Goal: Transaction & Acquisition: Purchase product/service

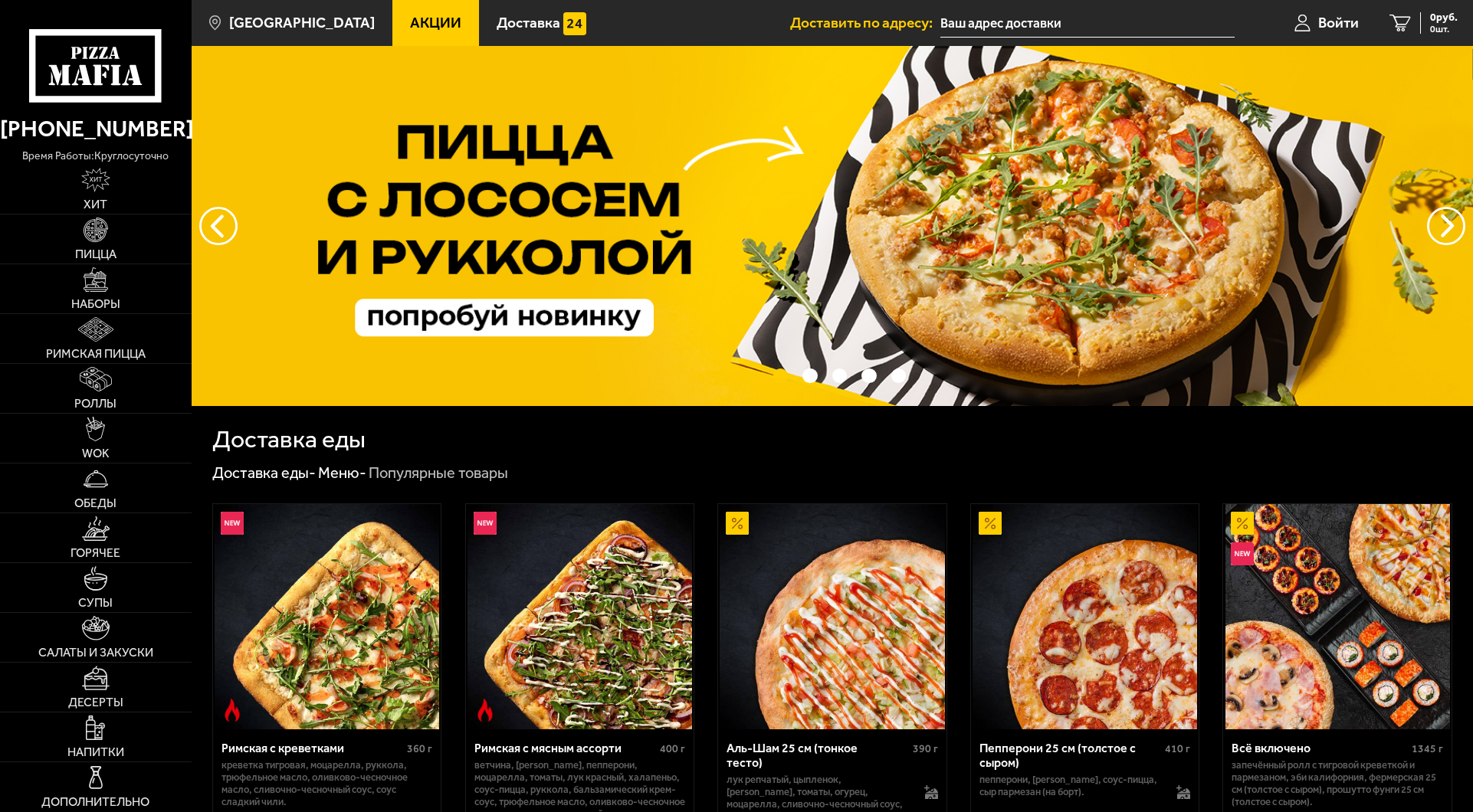
click at [1016, 11] on input "text" at bounding box center [1088, 24] width 294 height 28
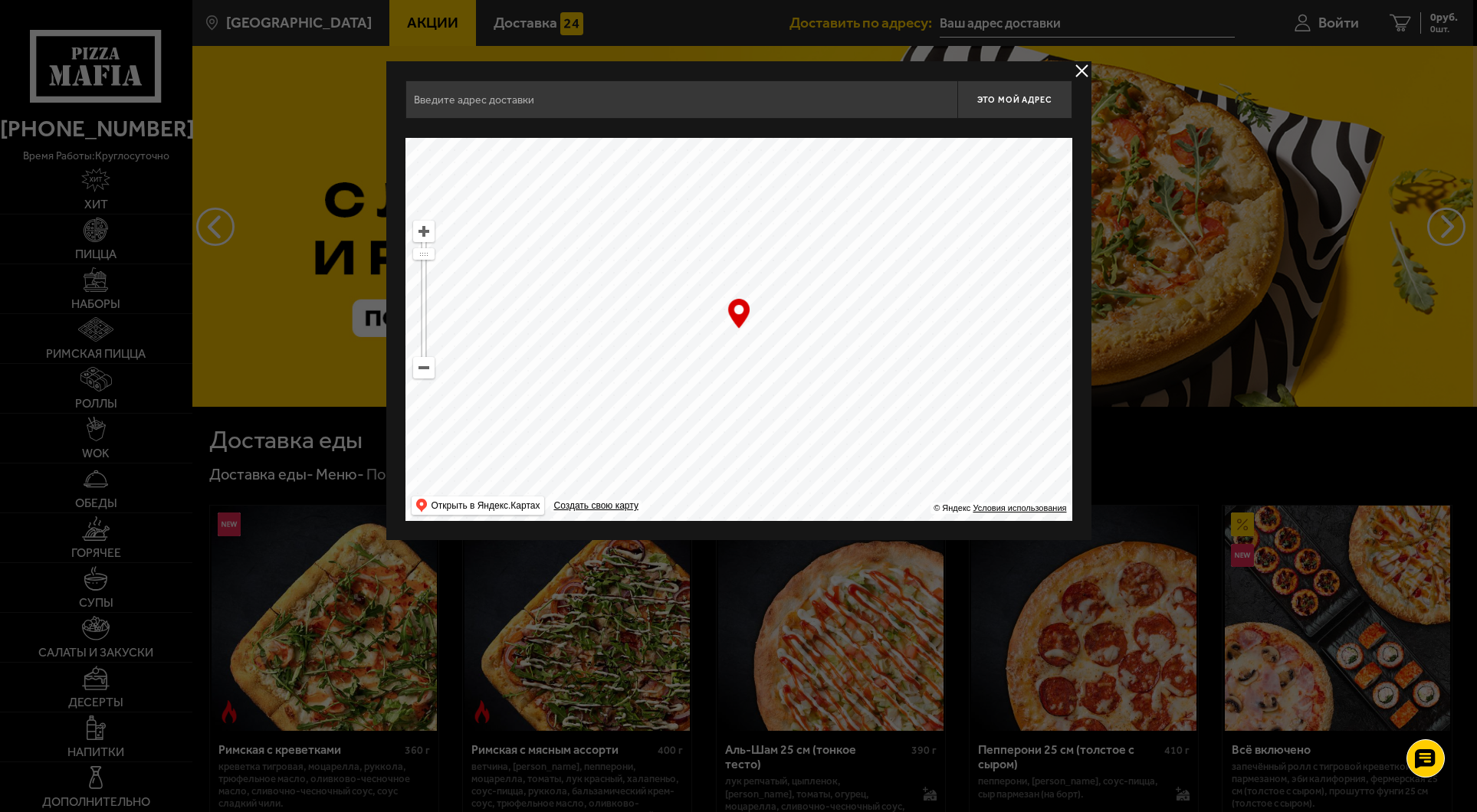
click at [607, 107] on input "text" at bounding box center [681, 100] width 552 height 38
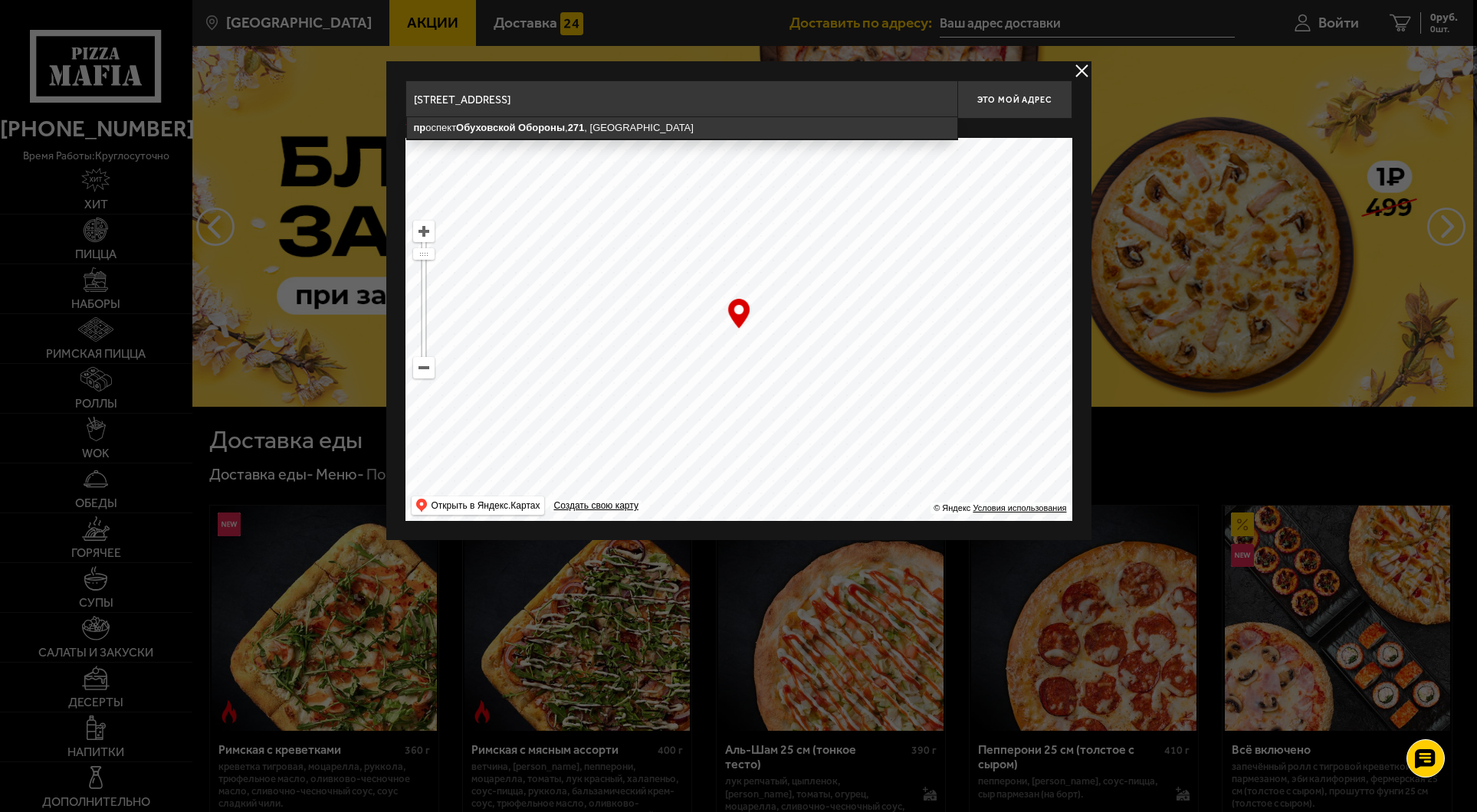
drag, startPoint x: 426, startPoint y: 97, endPoint x: 414, endPoint y: 97, distance: 12.0
click at [414, 97] on input "[STREET_ADDRESS]" at bounding box center [681, 100] width 552 height 38
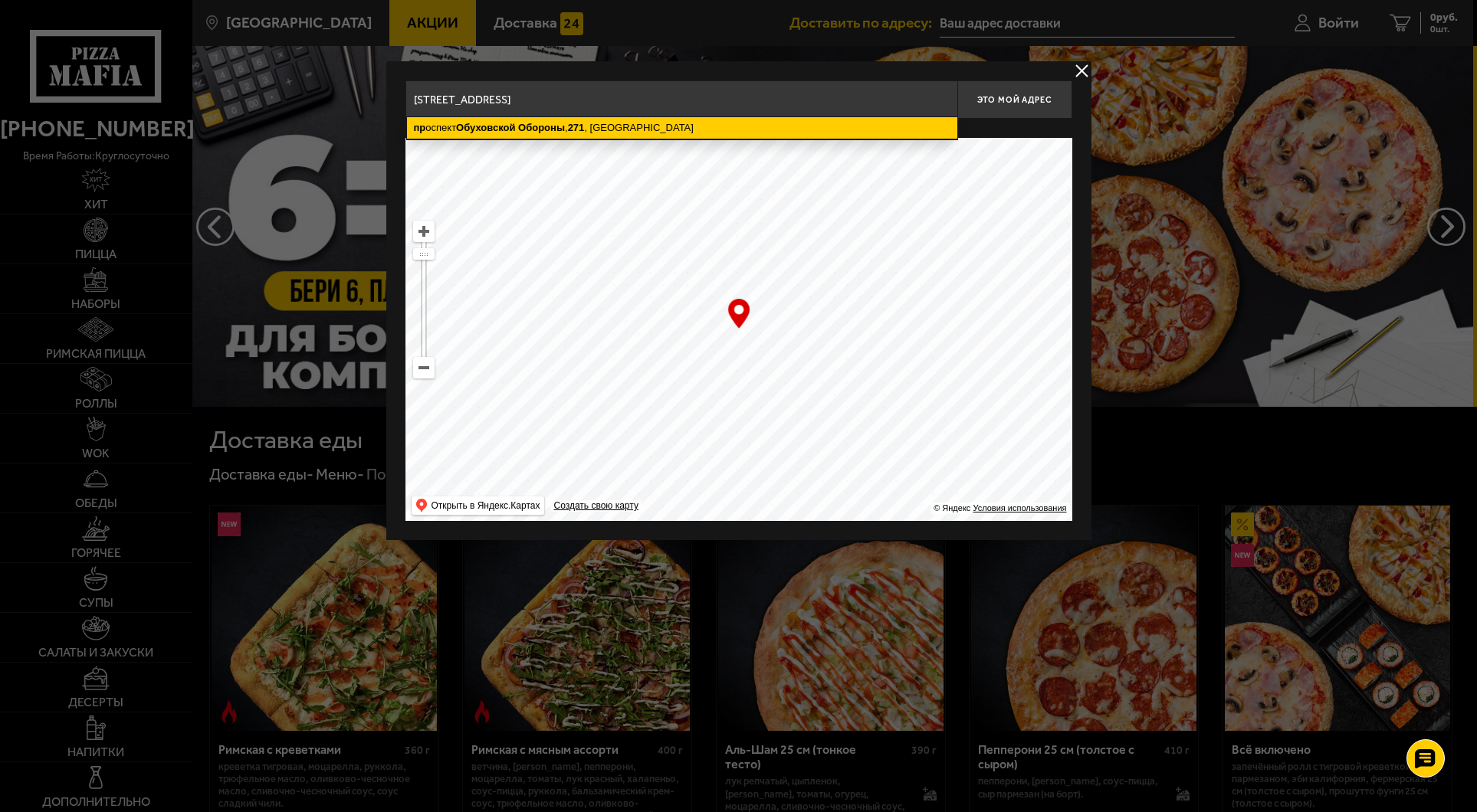
click at [534, 126] on ymaps "Обороны" at bounding box center [542, 127] width 47 height 12
type input "[STREET_ADDRESS]"
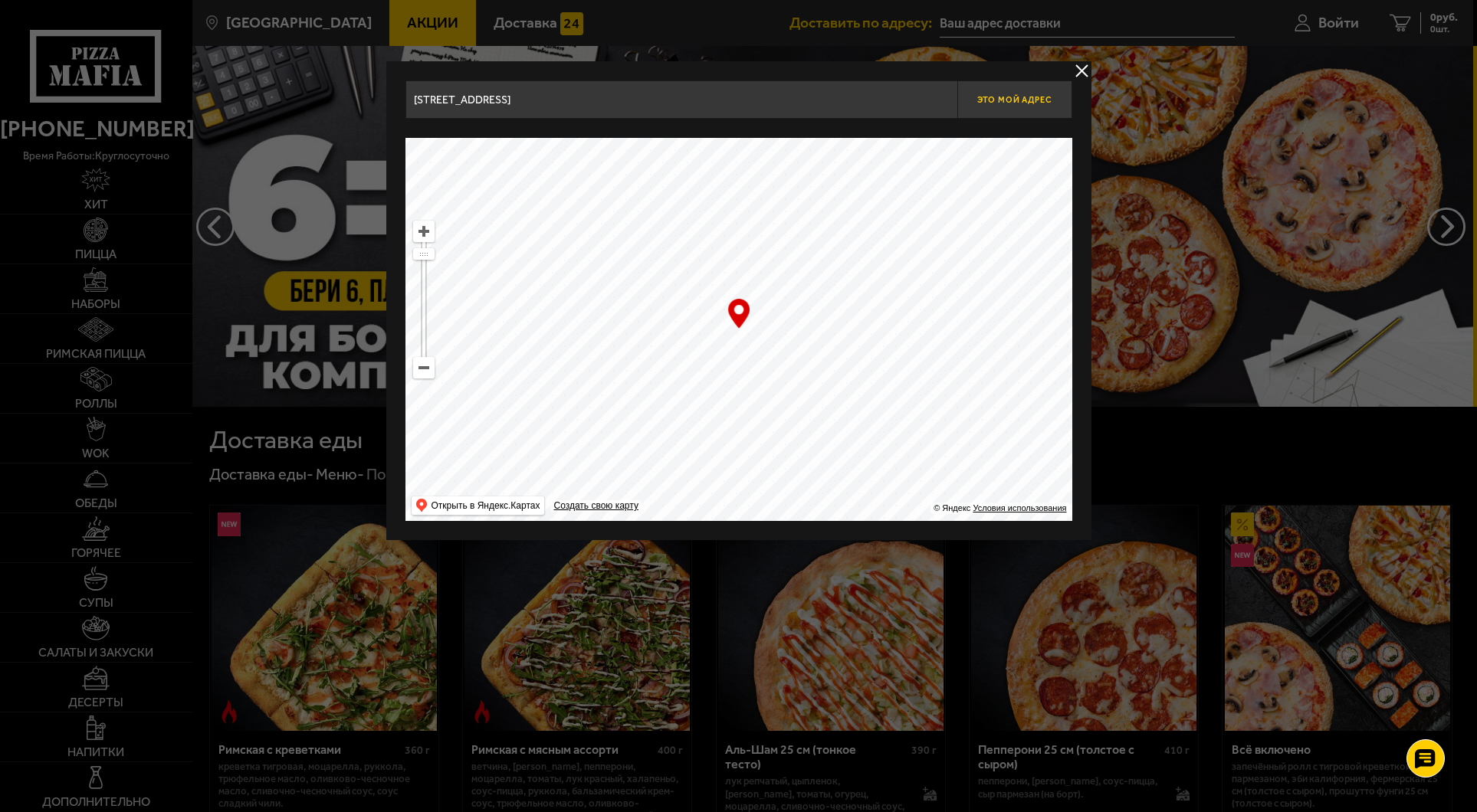
click at [1005, 96] on span "Это мой адрес" at bounding box center [1014, 100] width 74 height 10
type input "[STREET_ADDRESS]"
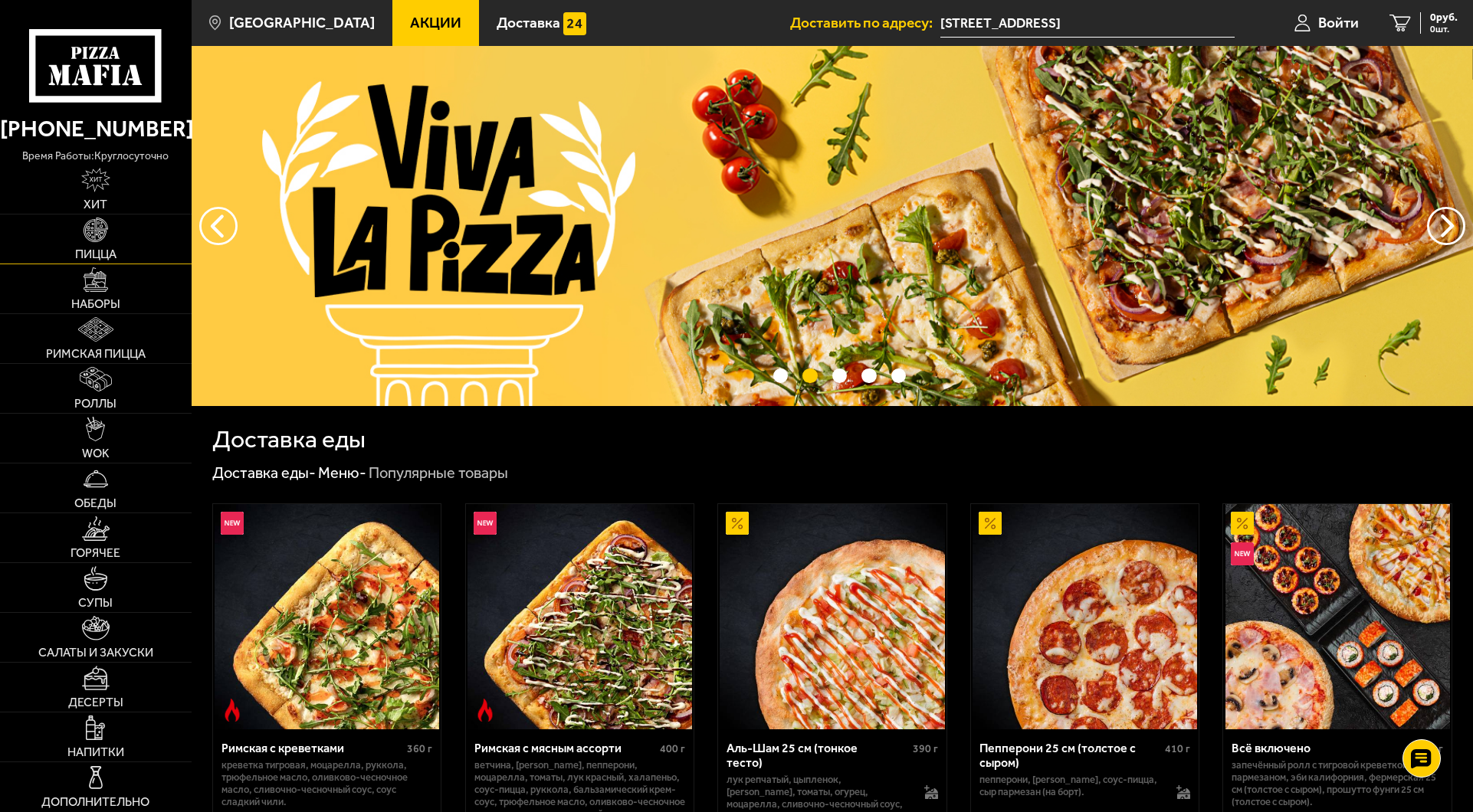
click at [98, 231] on img at bounding box center [95, 229] width 24 height 24
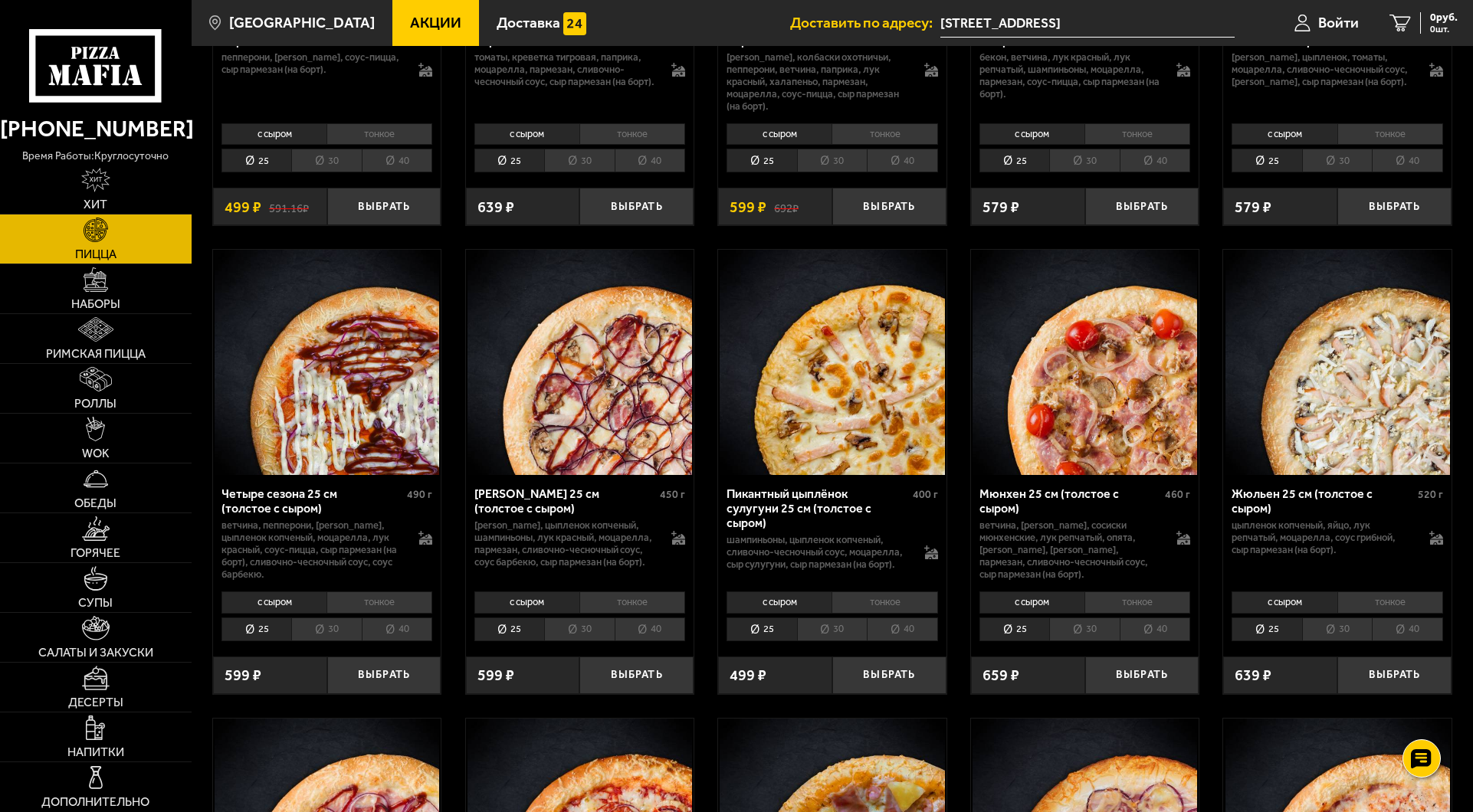
scroll to position [2264, 0]
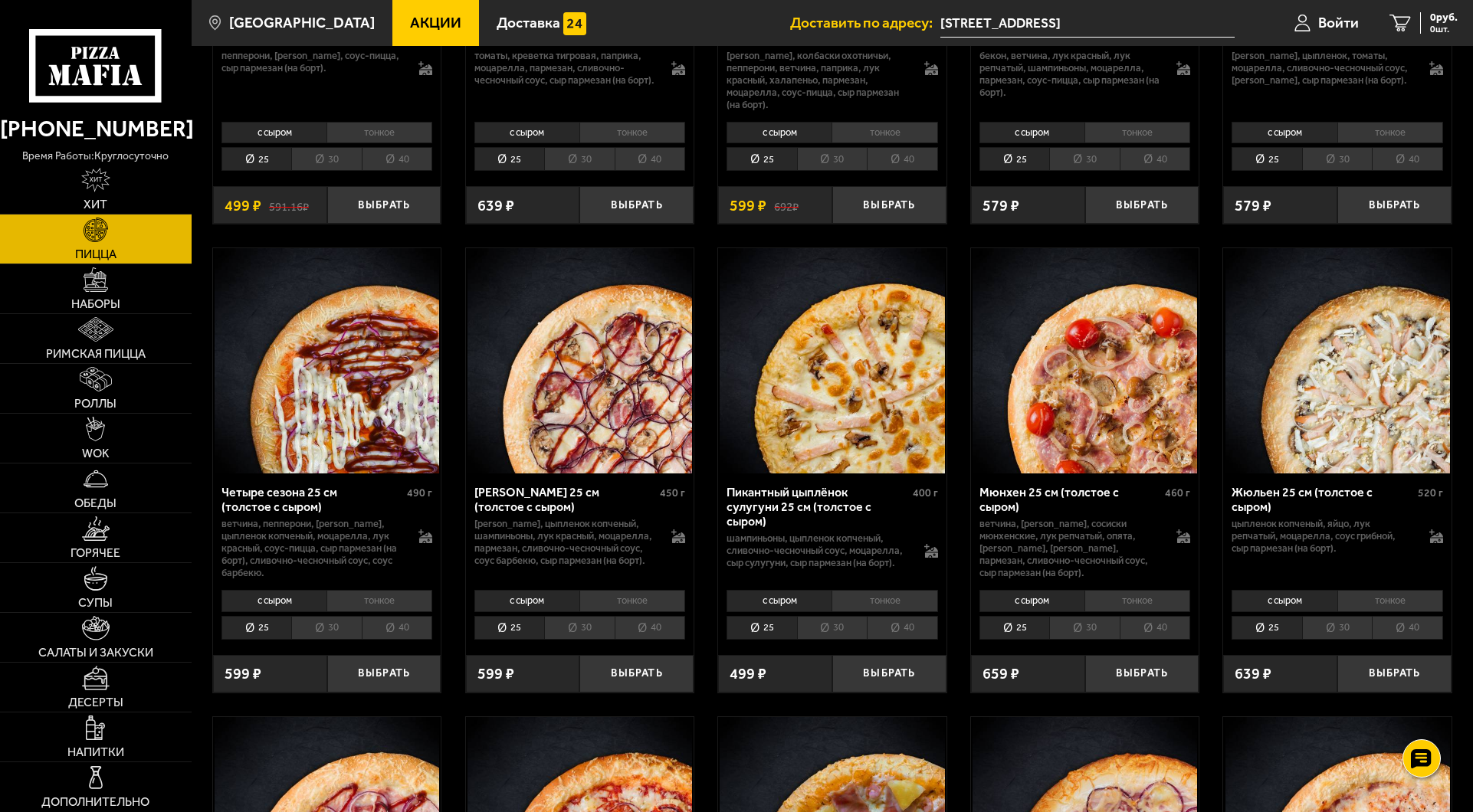
click at [880, 611] on li "тонкое" at bounding box center [884, 600] width 106 height 21
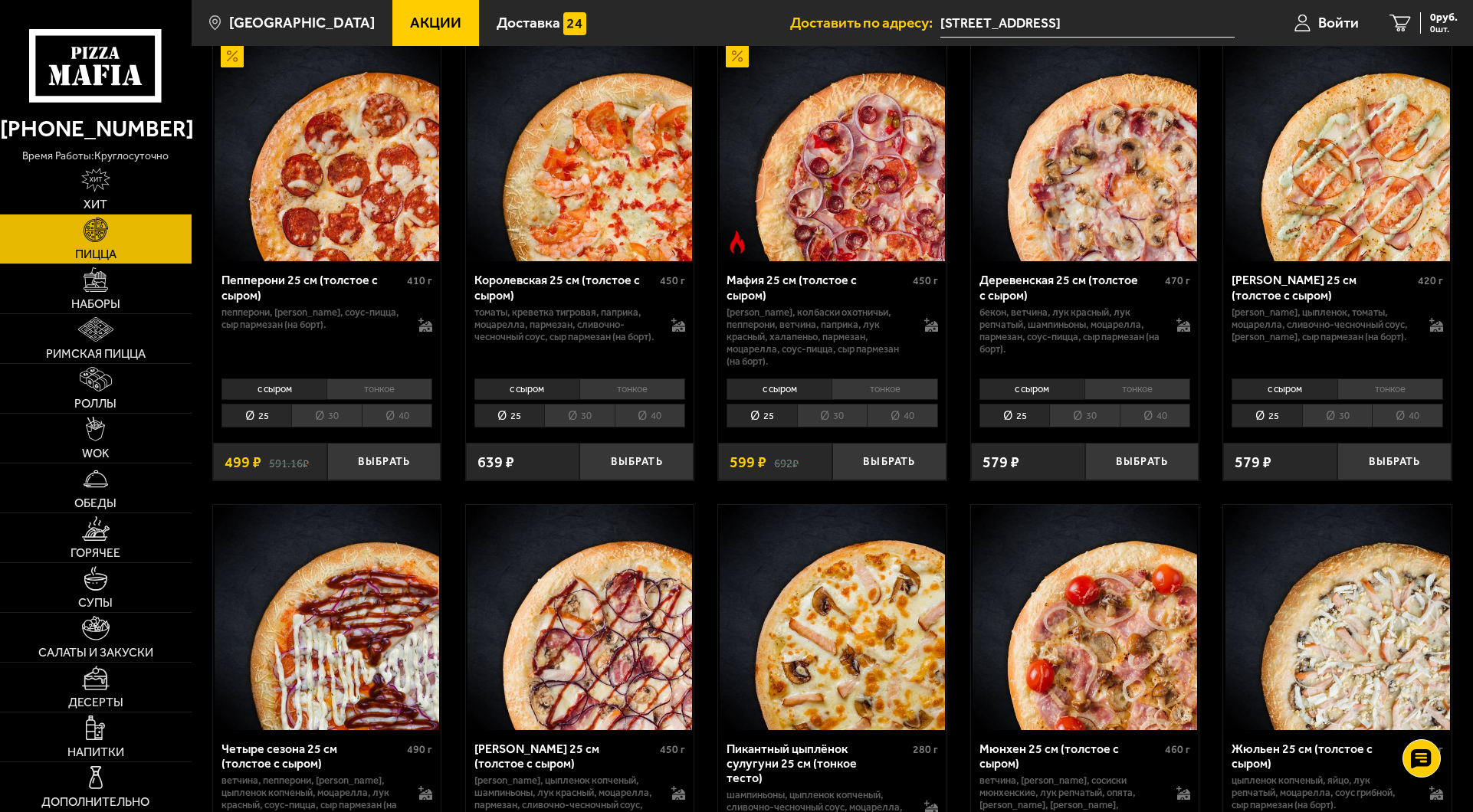
scroll to position [2238, 0]
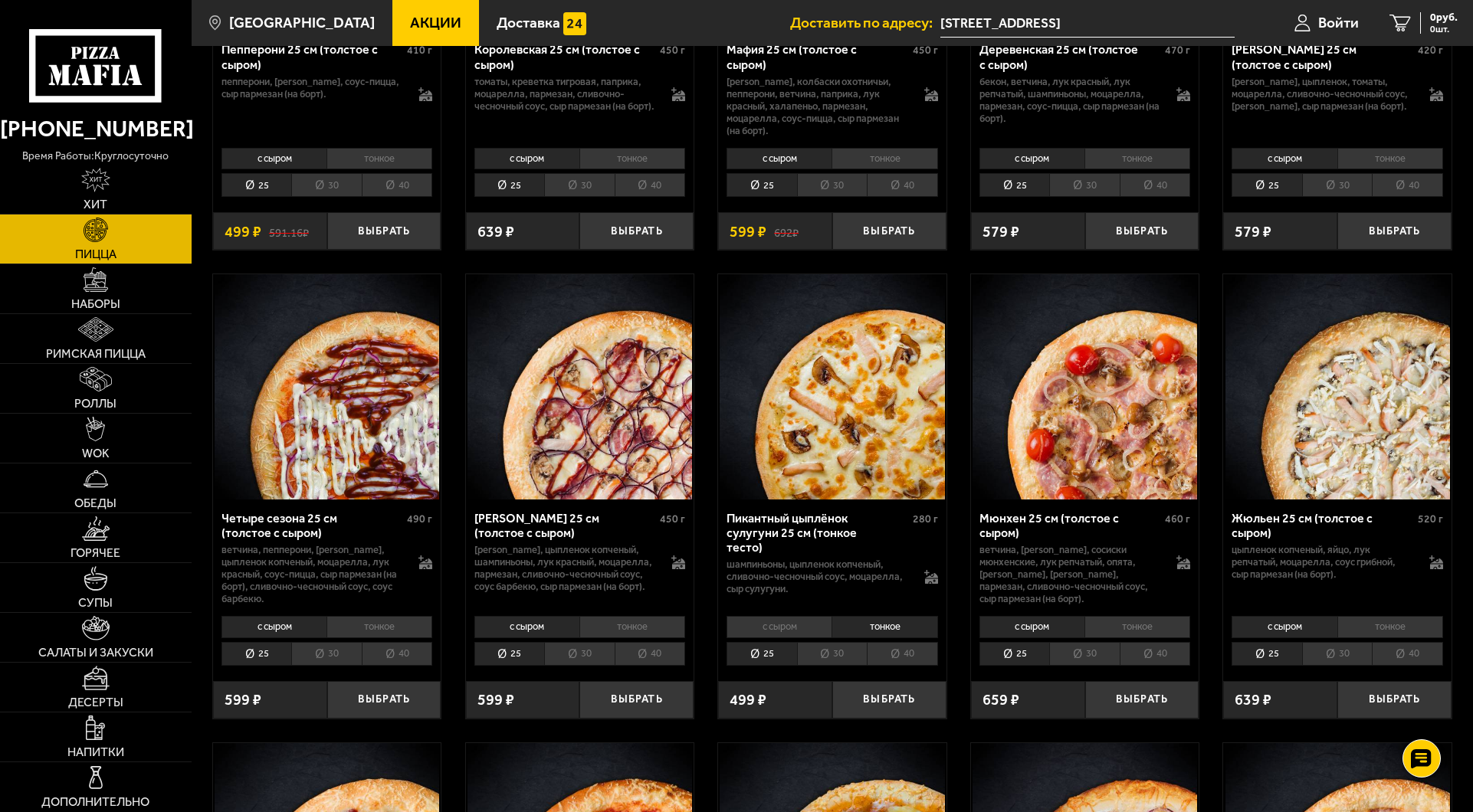
click at [843, 660] on li "30" at bounding box center [833, 654] width 71 height 24
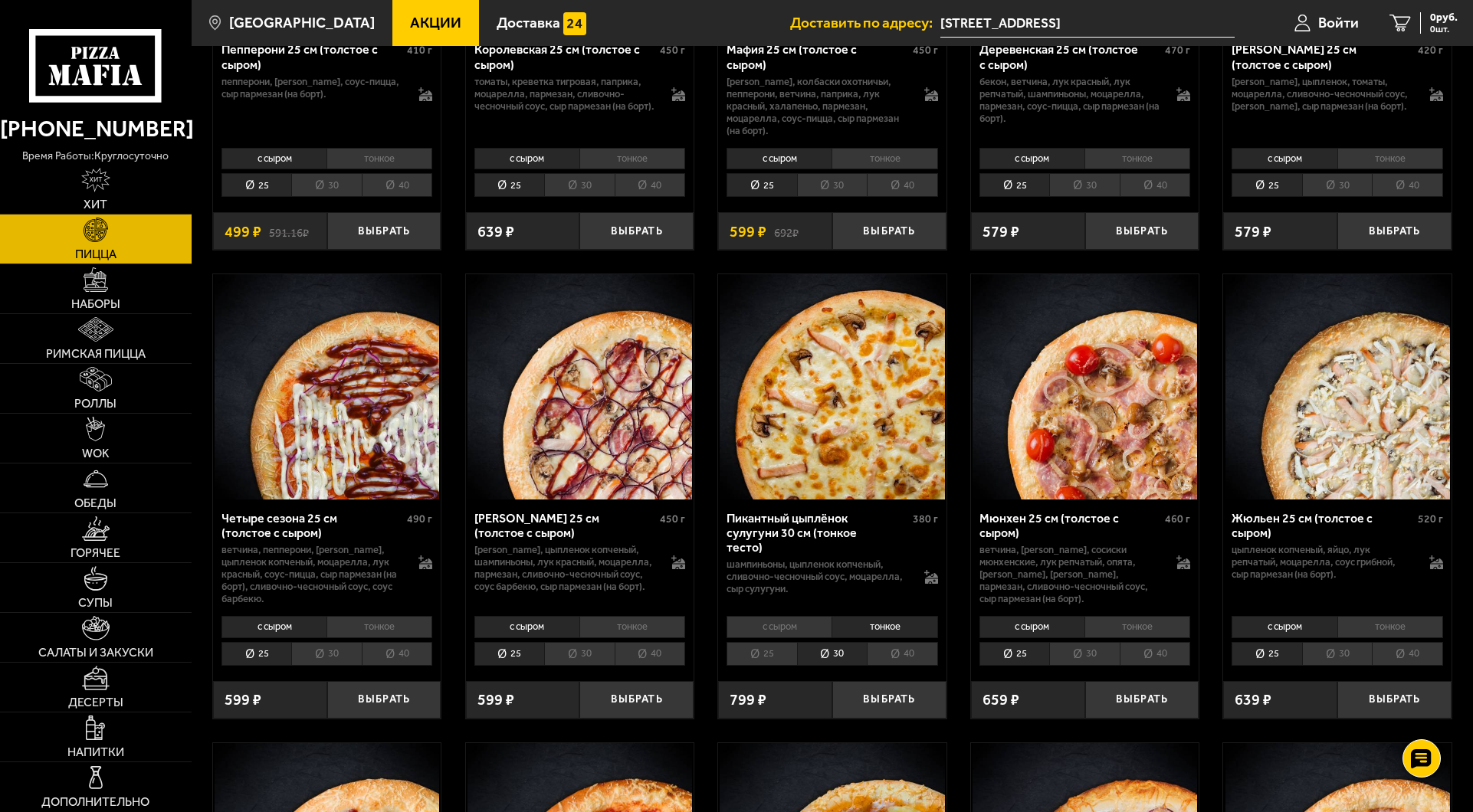
click at [767, 662] on li "25" at bounding box center [762, 654] width 71 height 24
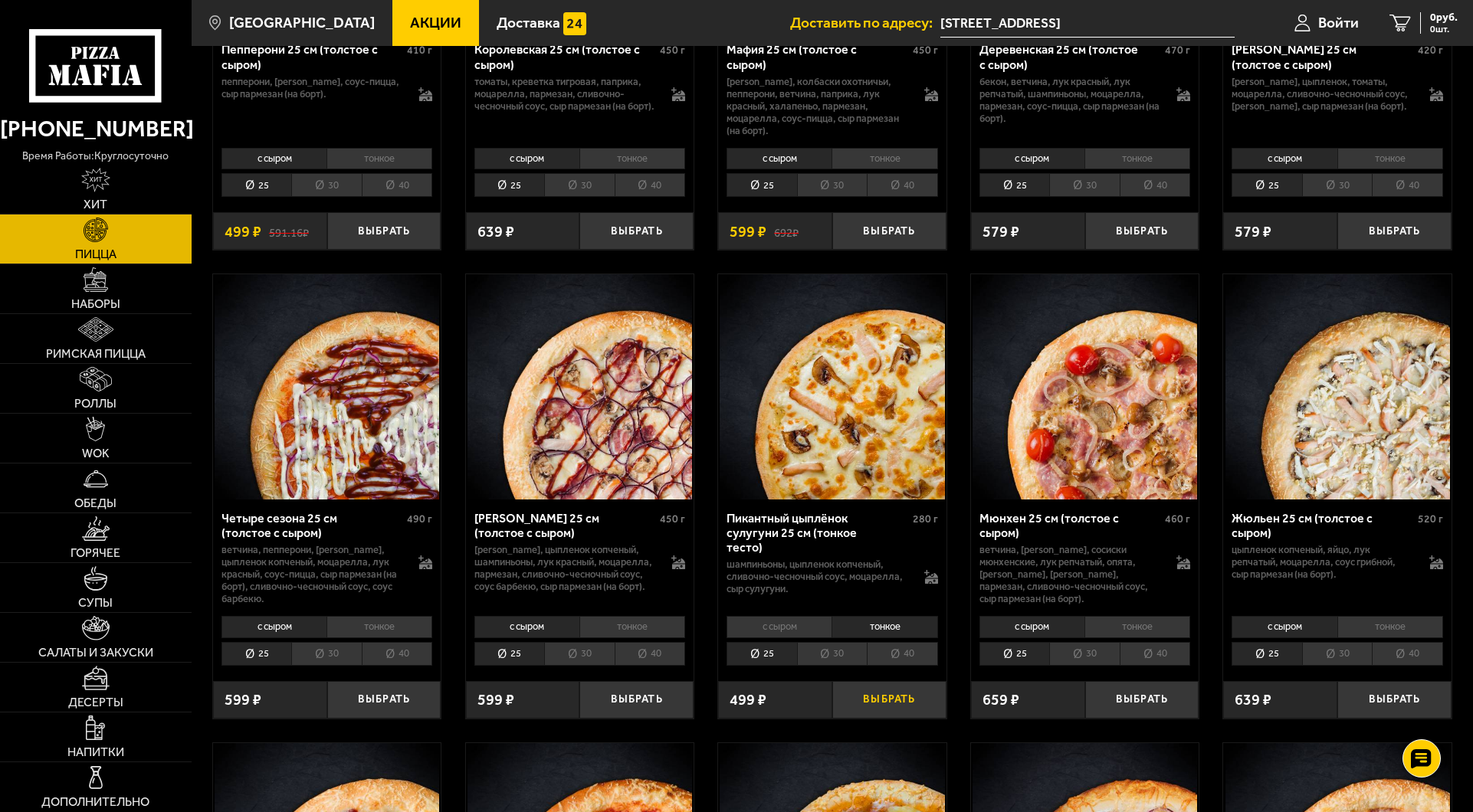
click at [884, 707] on button "Выбрать" at bounding box center [890, 700] width 115 height 38
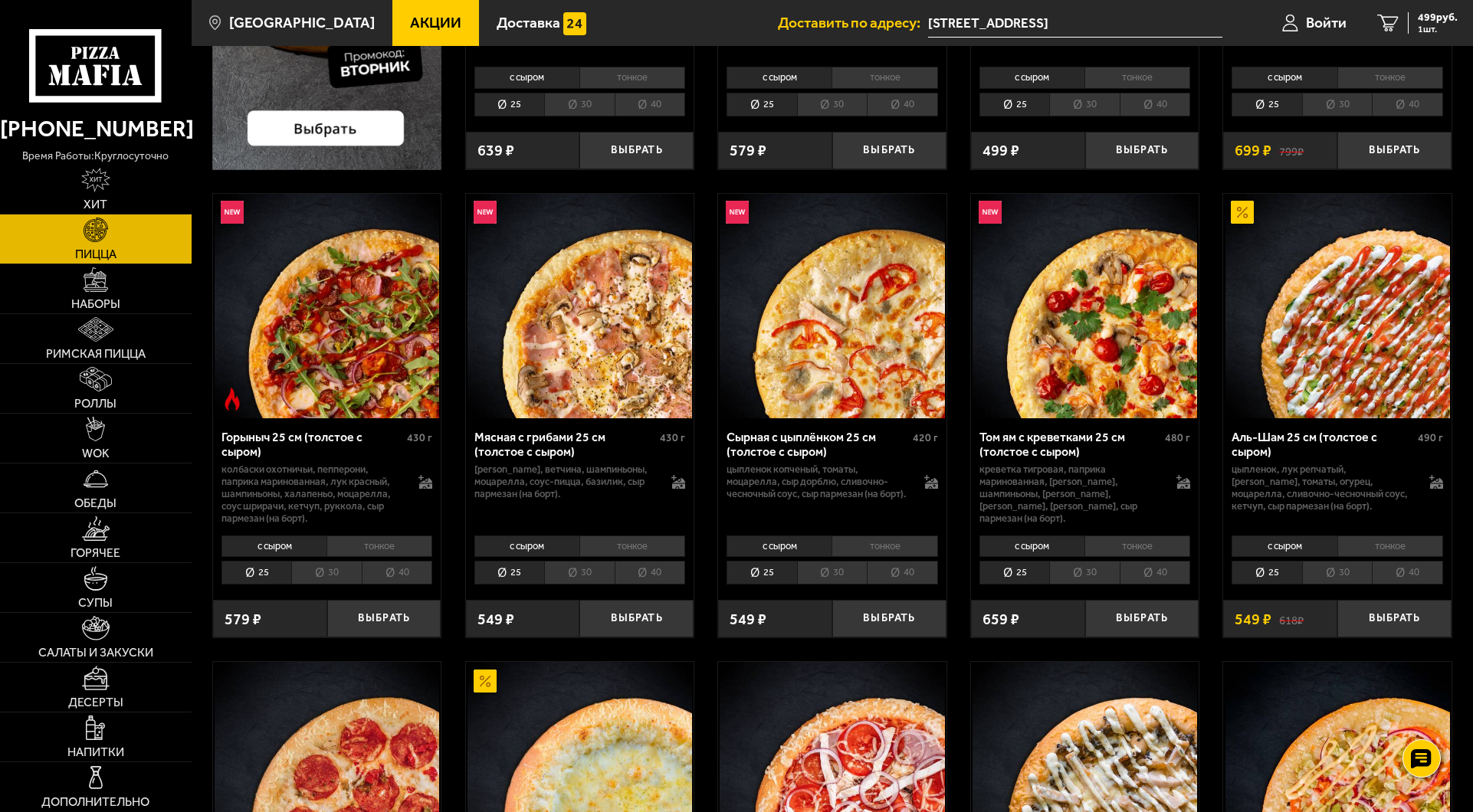
scroll to position [417, 0]
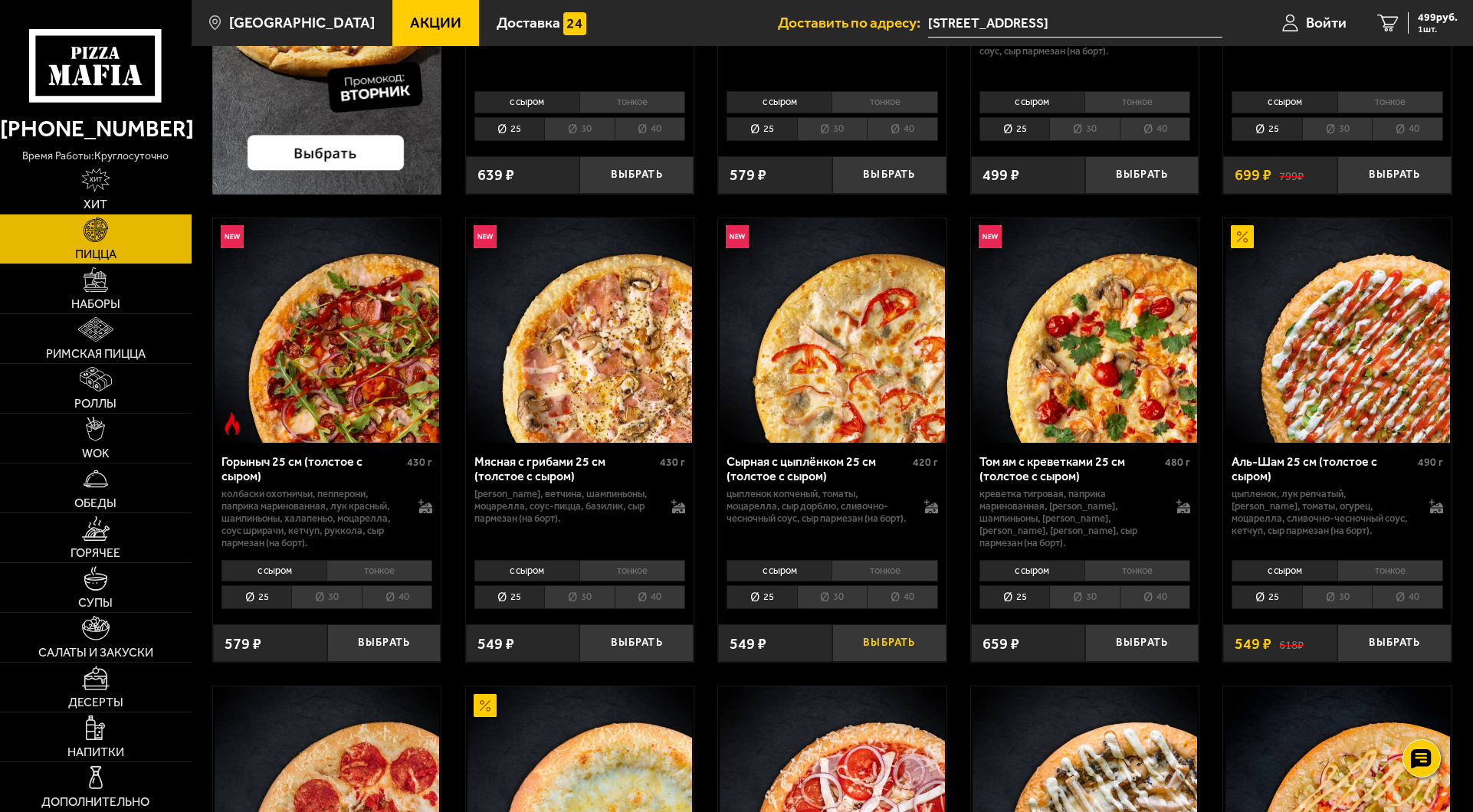
click at [886, 650] on button "Выбрать" at bounding box center [890, 643] width 115 height 38
click at [1376, 20] on icon "2" at bounding box center [1382, 23] width 21 height 17
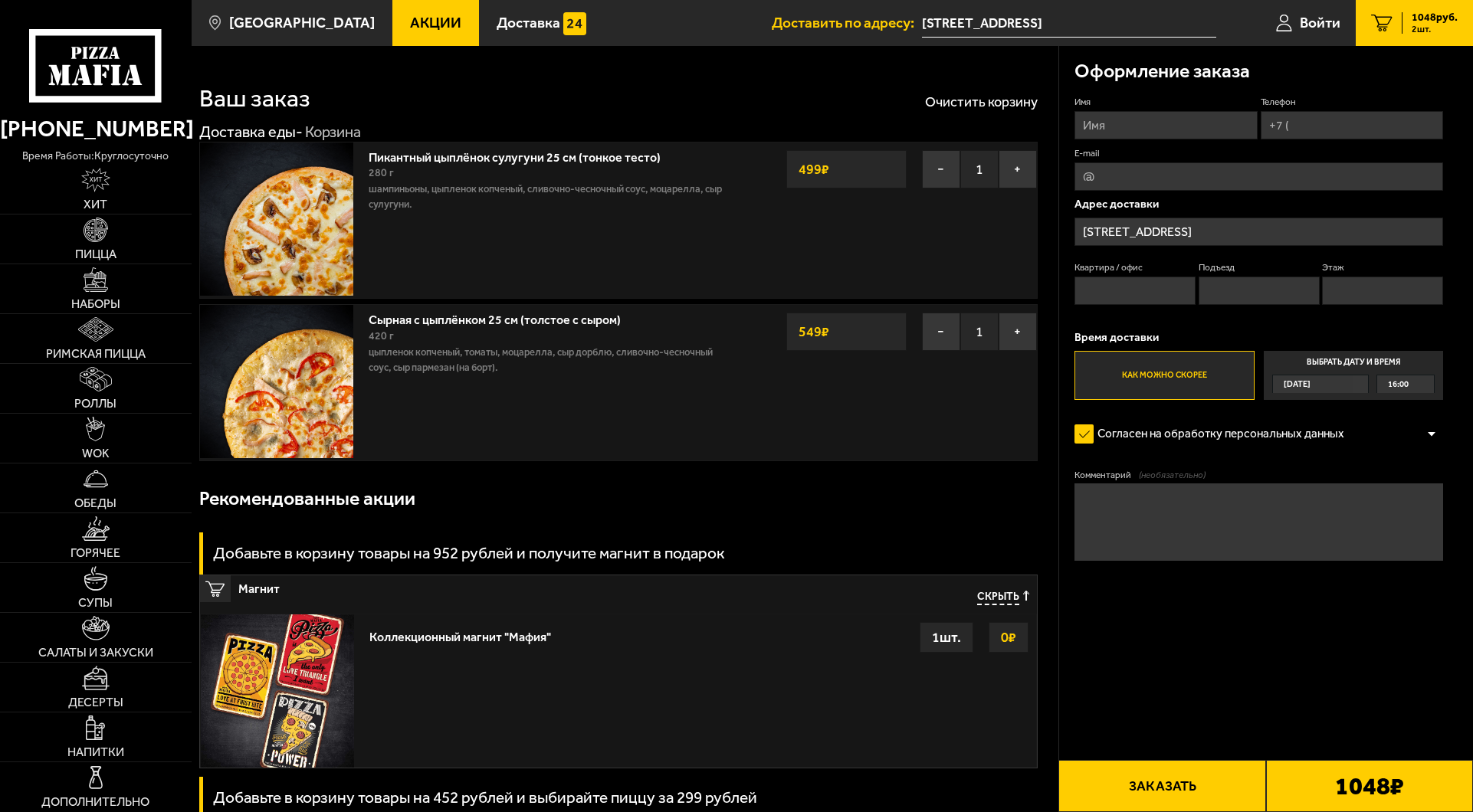
click at [1148, 170] on input "E-mail" at bounding box center [1260, 177] width 369 height 28
type input "[EMAIL_ADDRESS][DOMAIN_NAME]"
type input "[PERSON_NAME]"
type input "[PHONE_NUMBER]"
click at [1401, 384] on span "16:00" at bounding box center [1398, 384] width 20 height 17
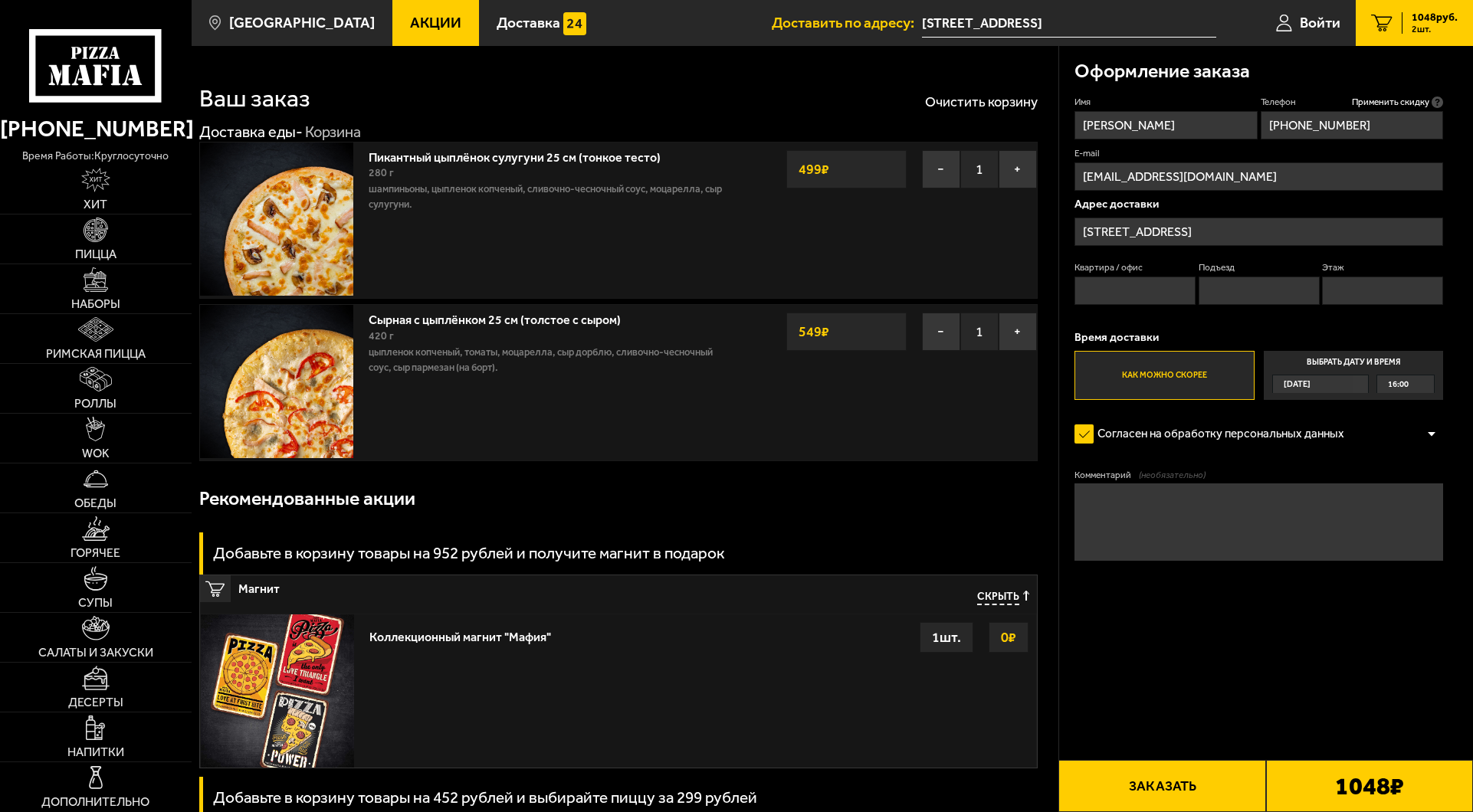
click at [0, 0] on input "Выбрать дату и время [DATE] 16:00" at bounding box center [0, 0] width 0 height 0
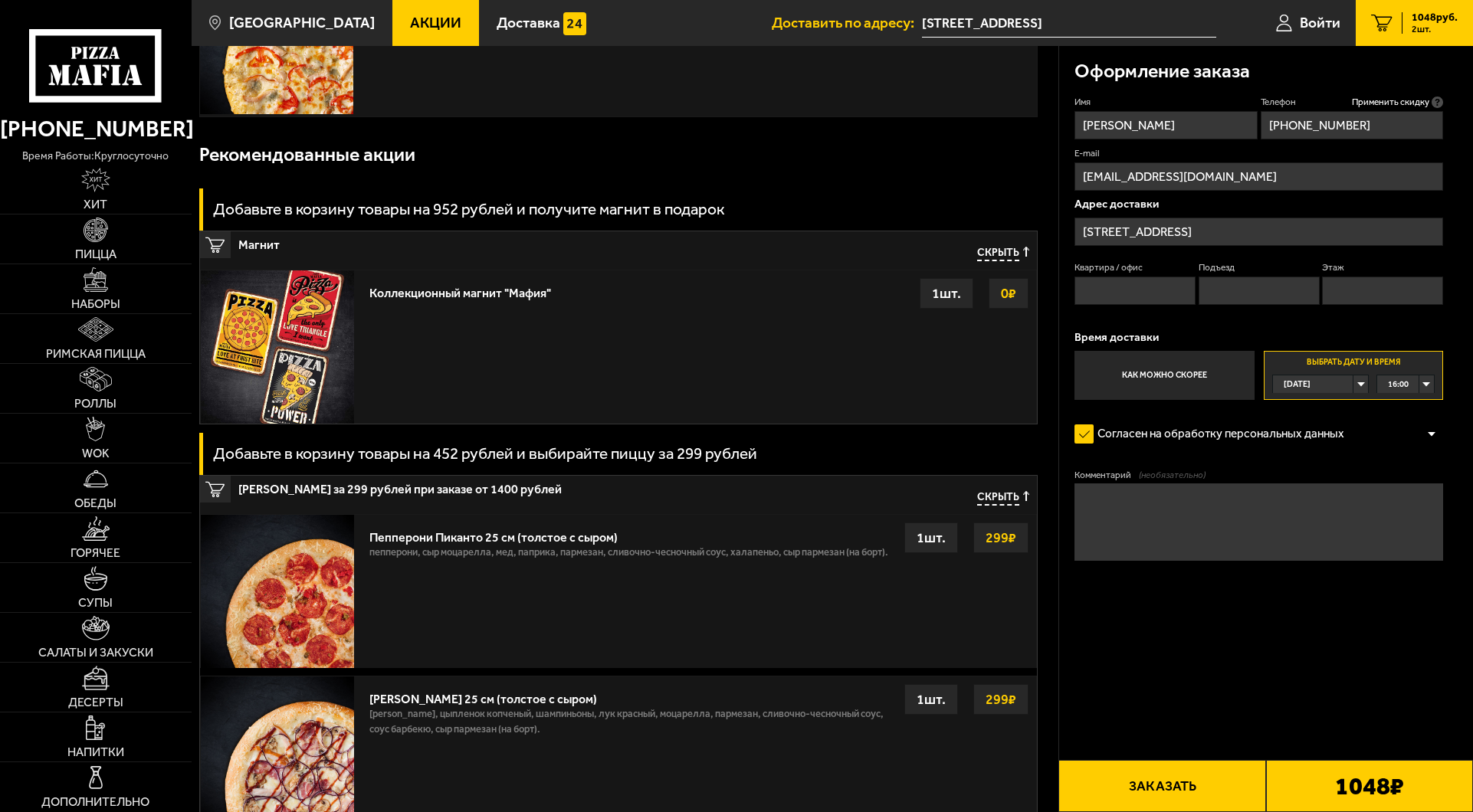
scroll to position [361, 0]
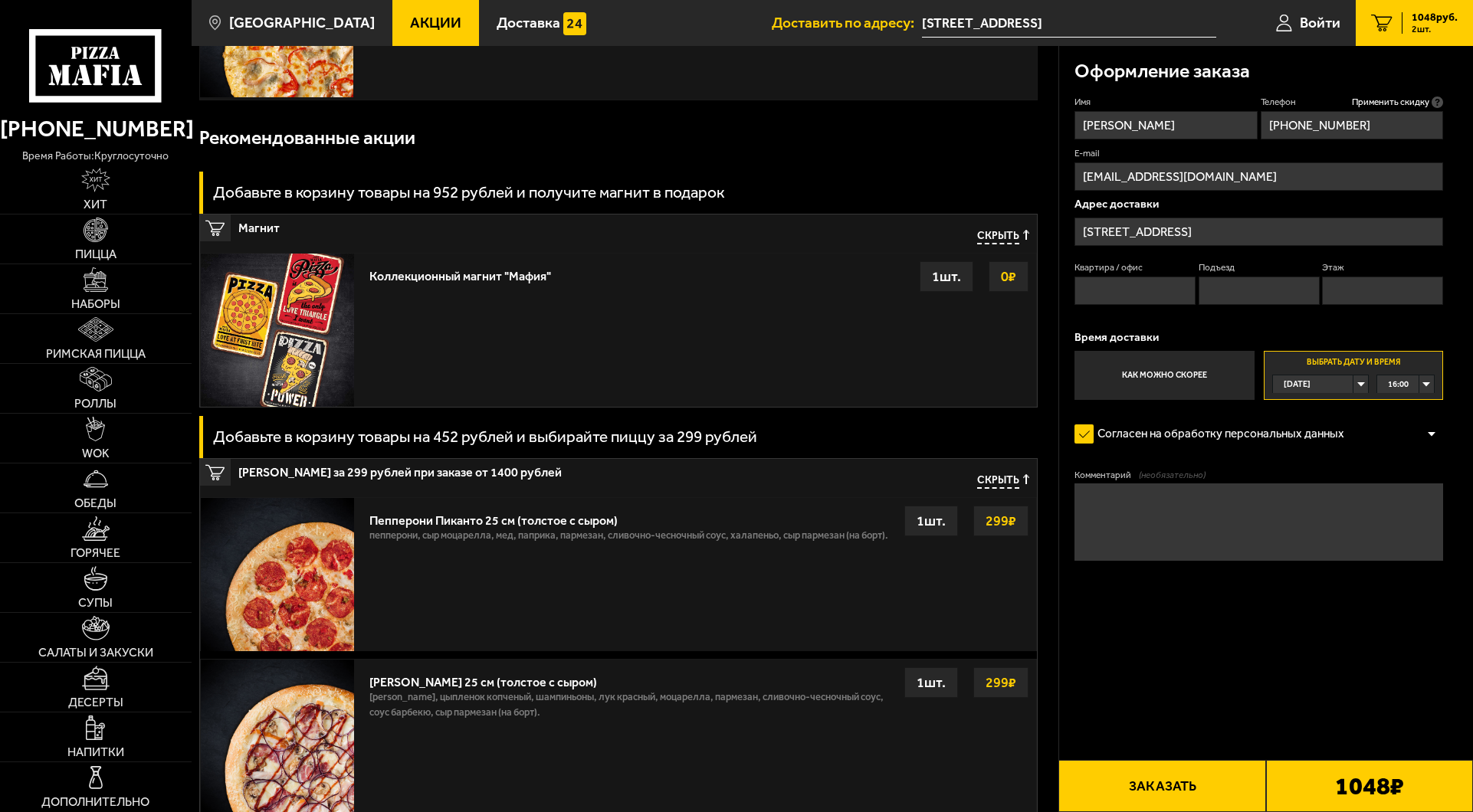
drag, startPoint x: 937, startPoint y: 272, endPoint x: 969, endPoint y: 289, distance: 36.2
click at [937, 272] on div "1 шт." at bounding box center [946, 276] width 53 height 31
click at [1006, 281] on strong "0 ₽" at bounding box center [1008, 276] width 23 height 29
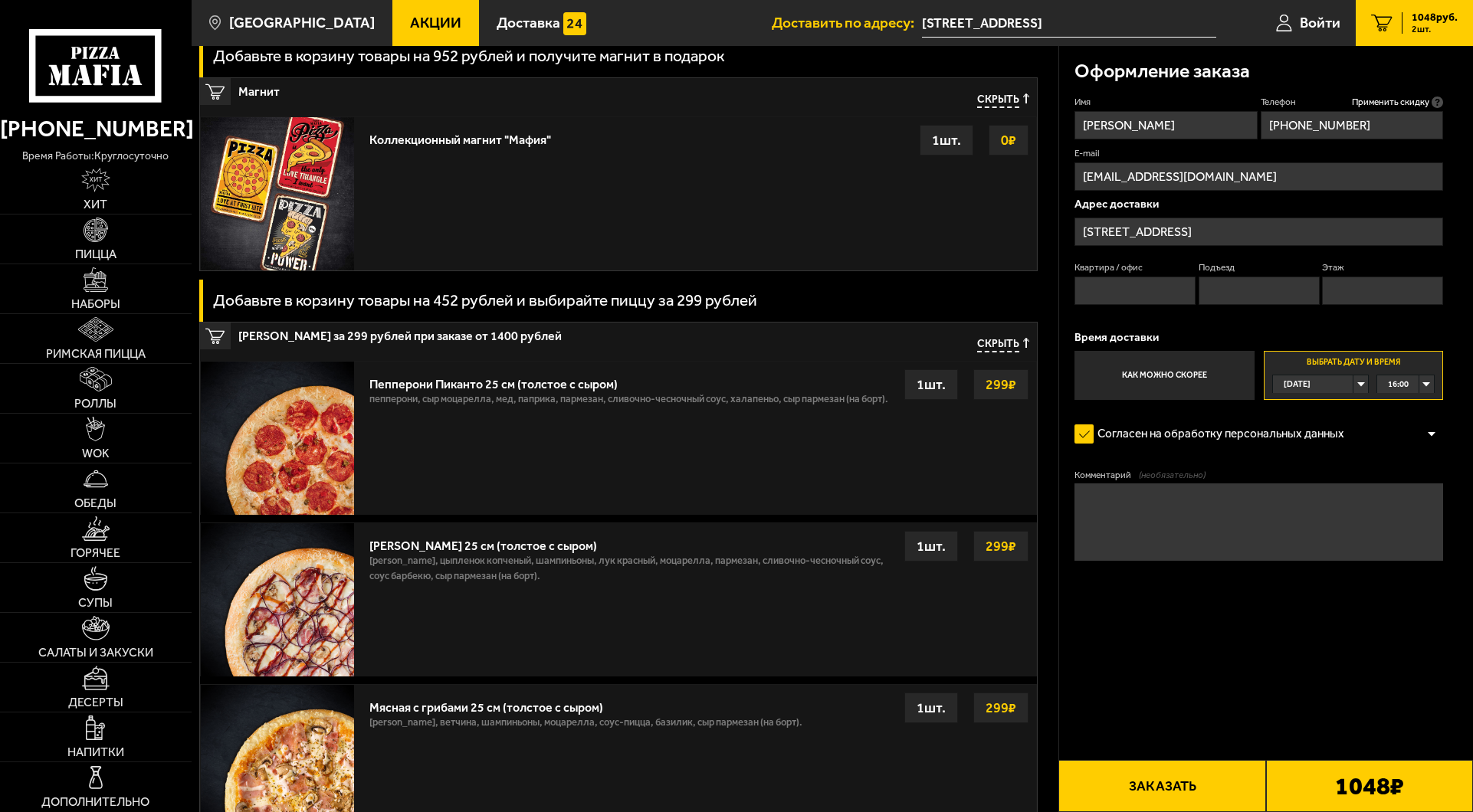
scroll to position [501, 0]
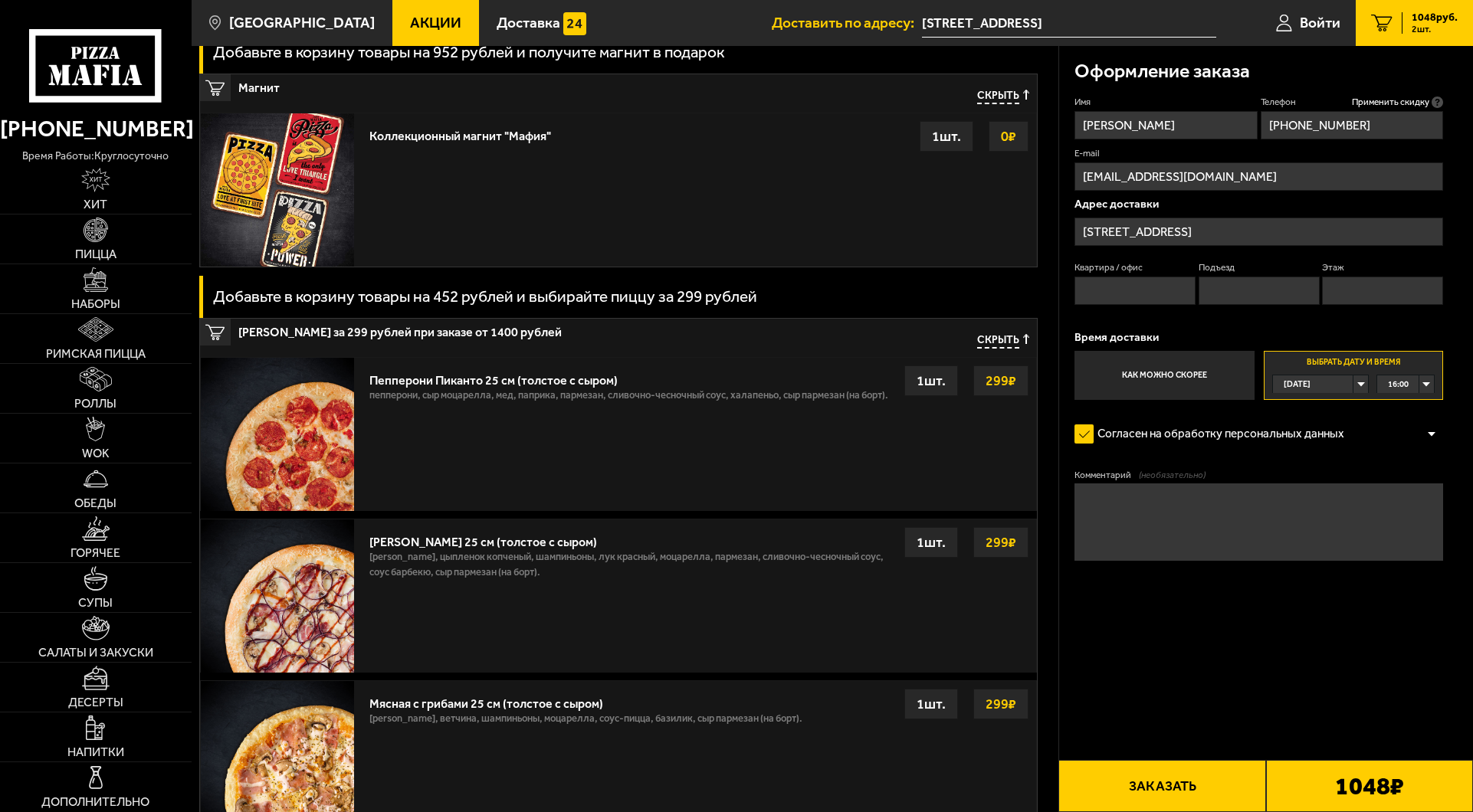
click at [1230, 774] on button "Заказать" at bounding box center [1162, 786] width 207 height 52
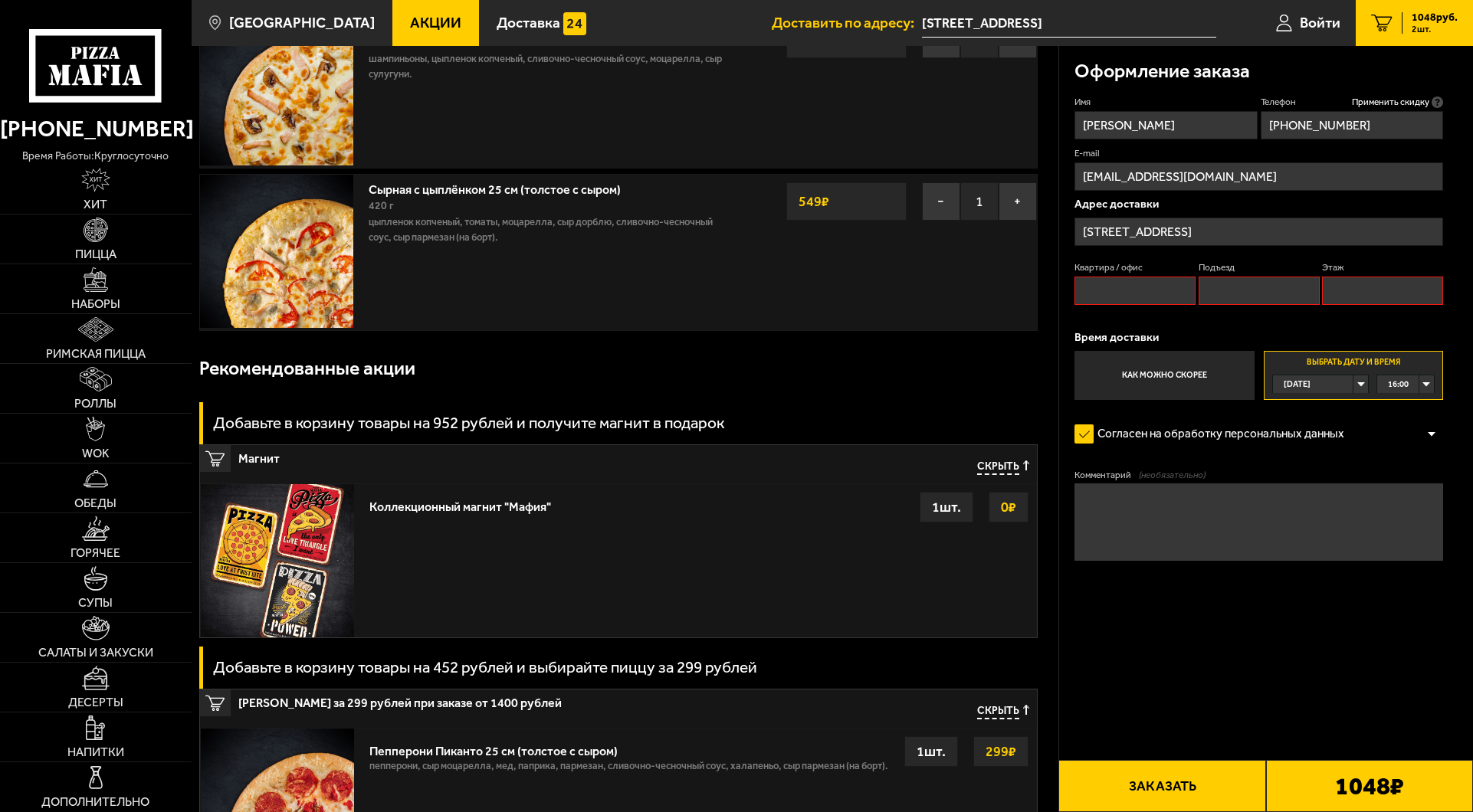
scroll to position [0, 0]
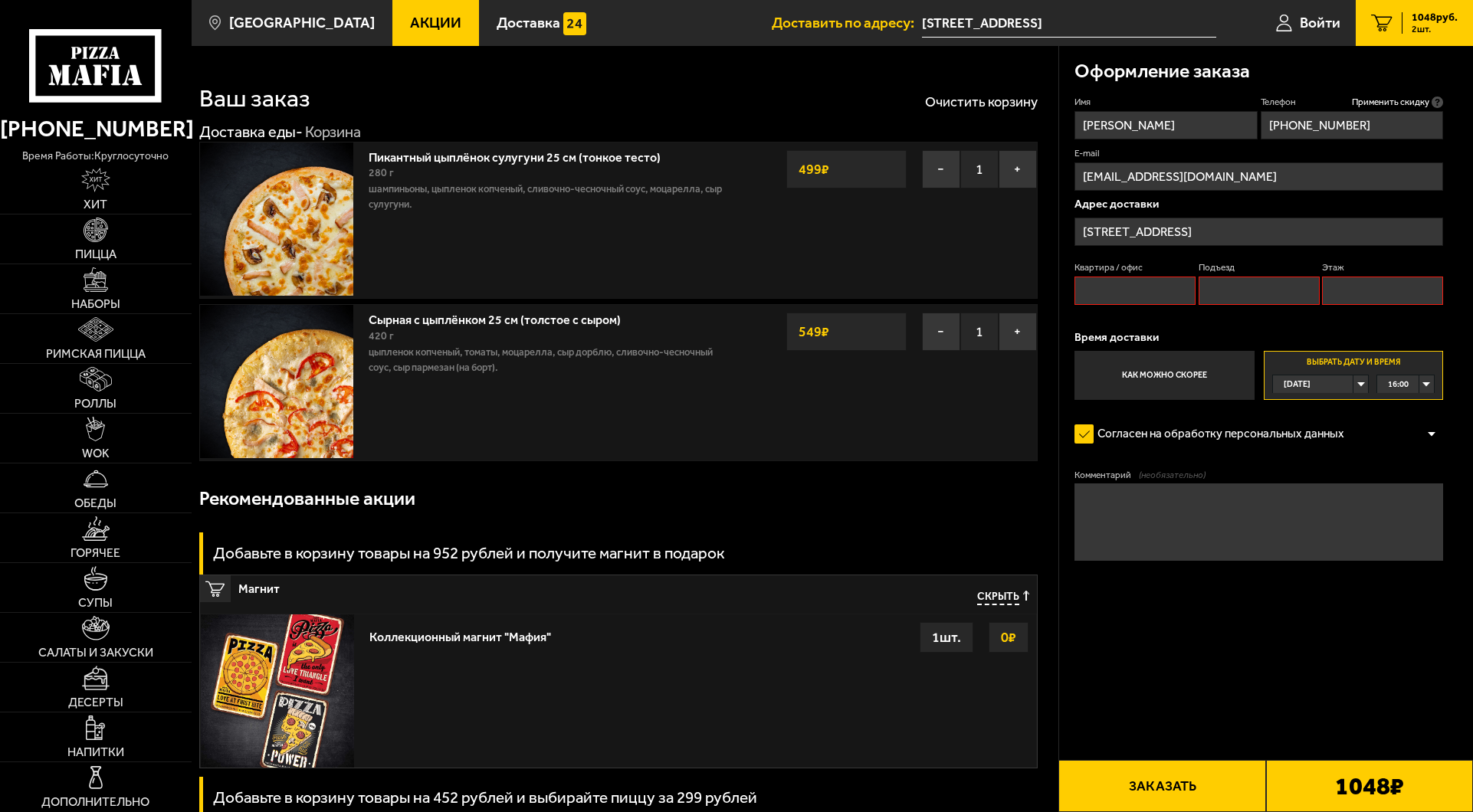
click at [1138, 289] on input "Квартира / офис" at bounding box center [1136, 291] width 121 height 28
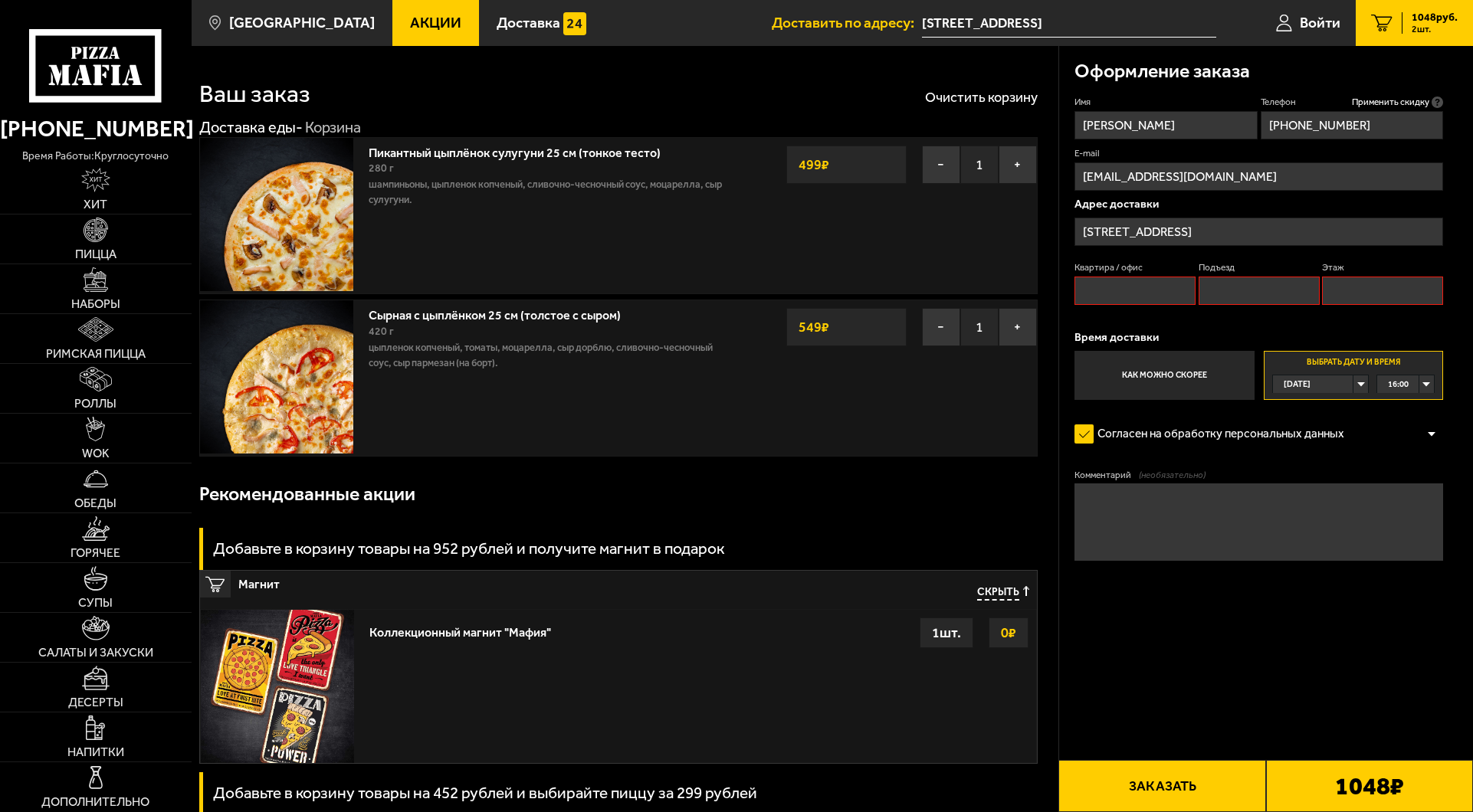
scroll to position [7, 0]
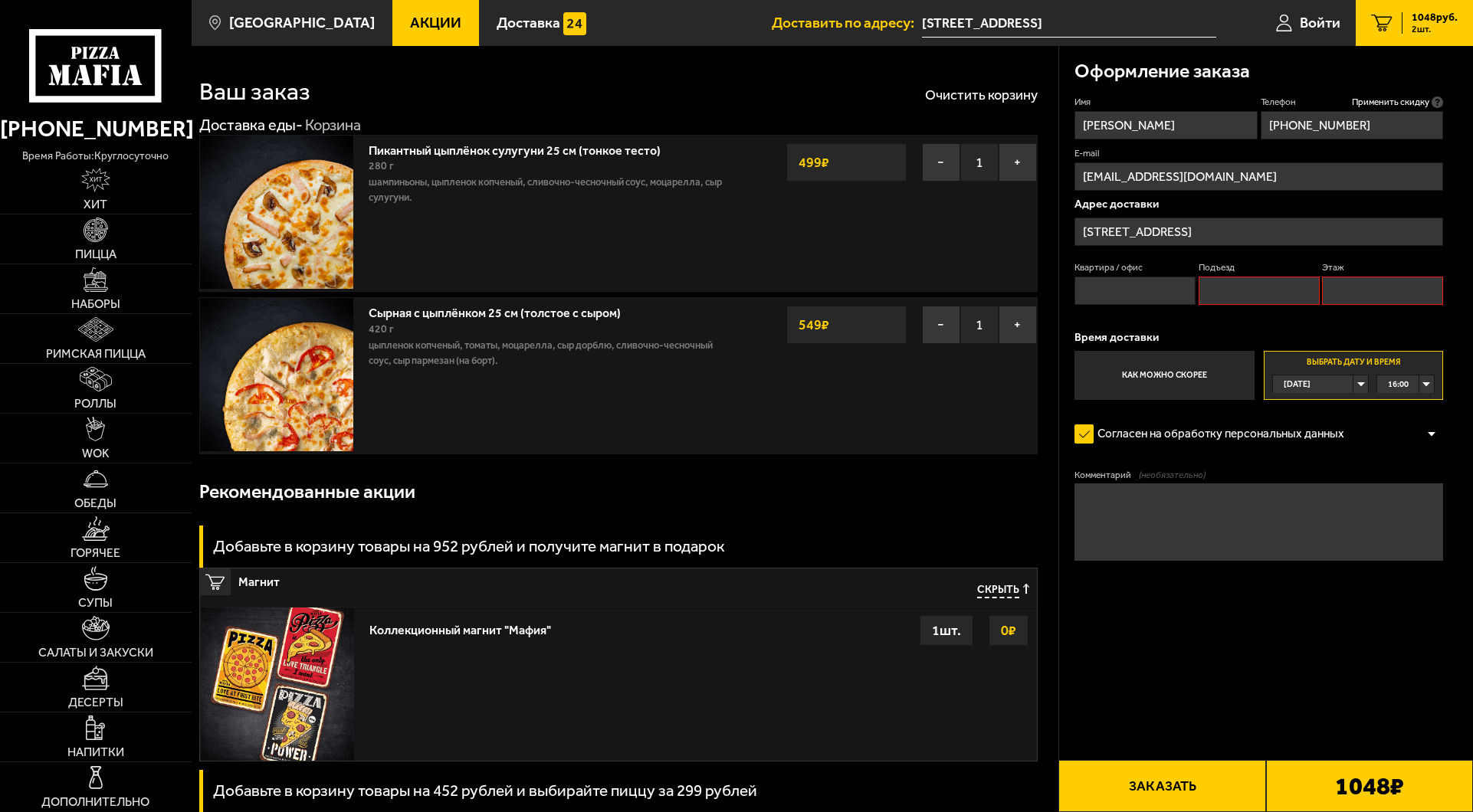
click at [1181, 378] on label "Как можно скорее" at bounding box center [1165, 375] width 180 height 49
click at [0, 0] on input "Как можно скорее" at bounding box center [0, 0] width 0 height 0
click at [1195, 384] on label "Как можно скорее" at bounding box center [1165, 375] width 180 height 49
click at [0, 0] on input "Как можно скорее" at bounding box center [0, 0] width 0 height 0
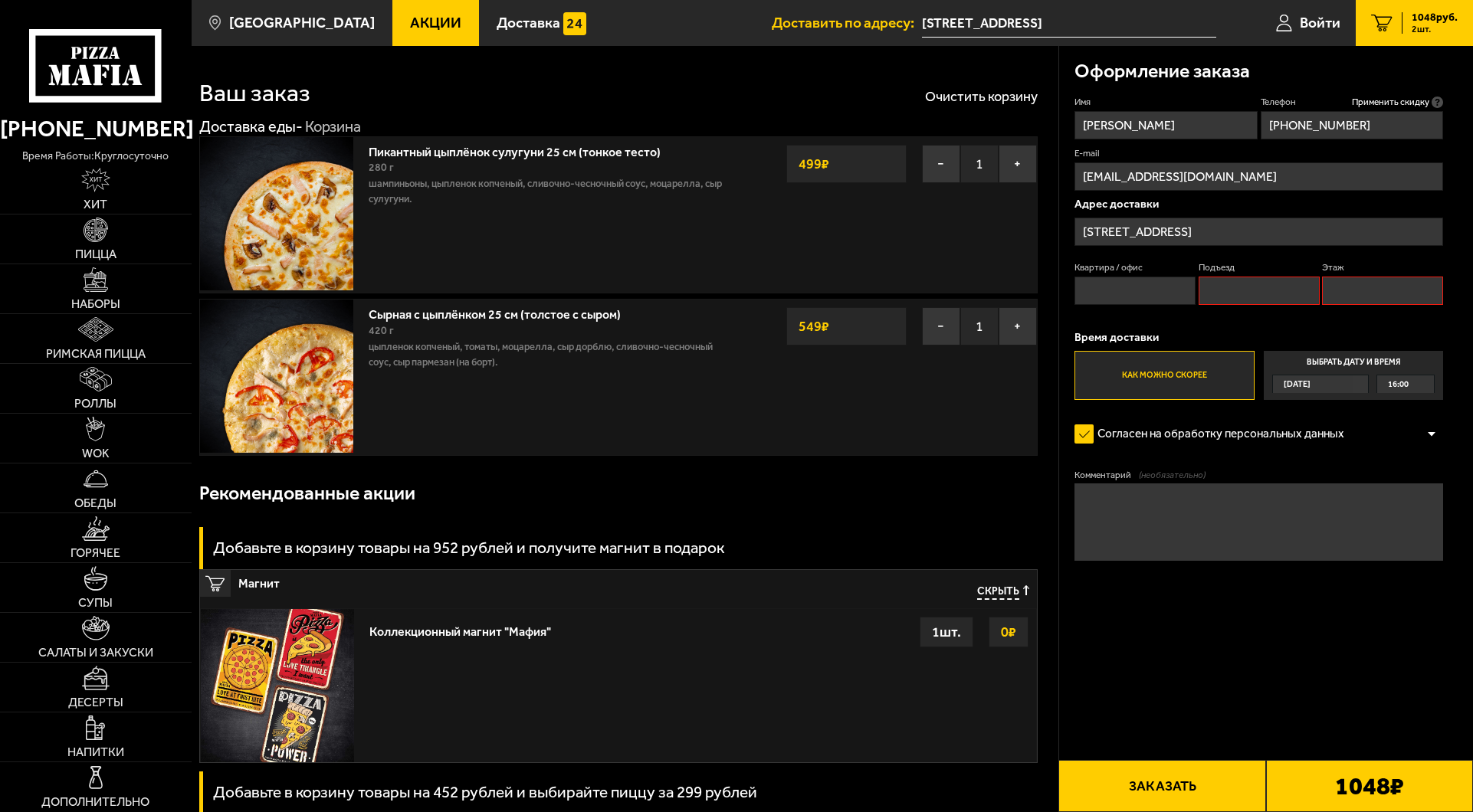
click at [1134, 286] on input "Квартира / офис" at bounding box center [1136, 291] width 121 height 28
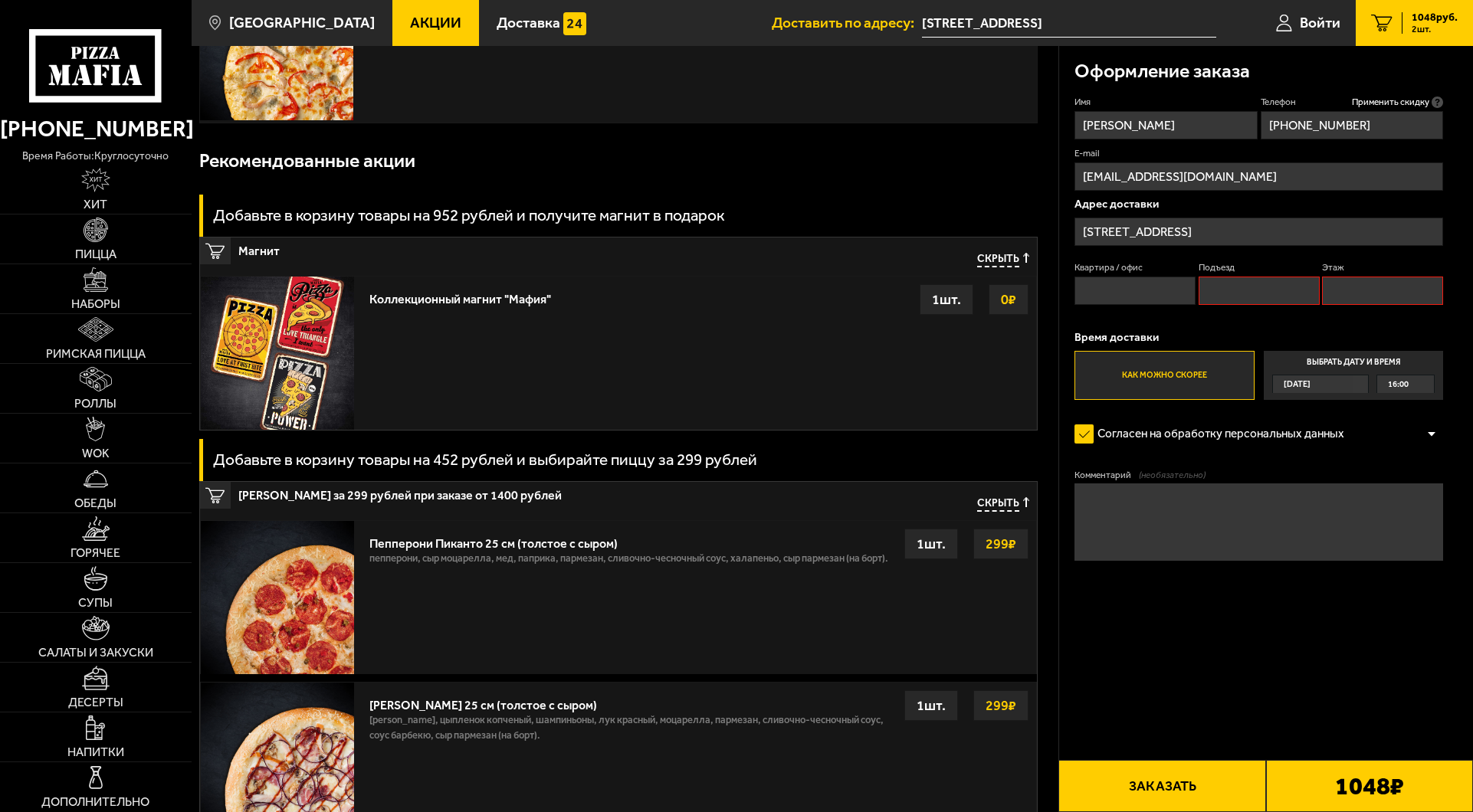
scroll to position [0, 0]
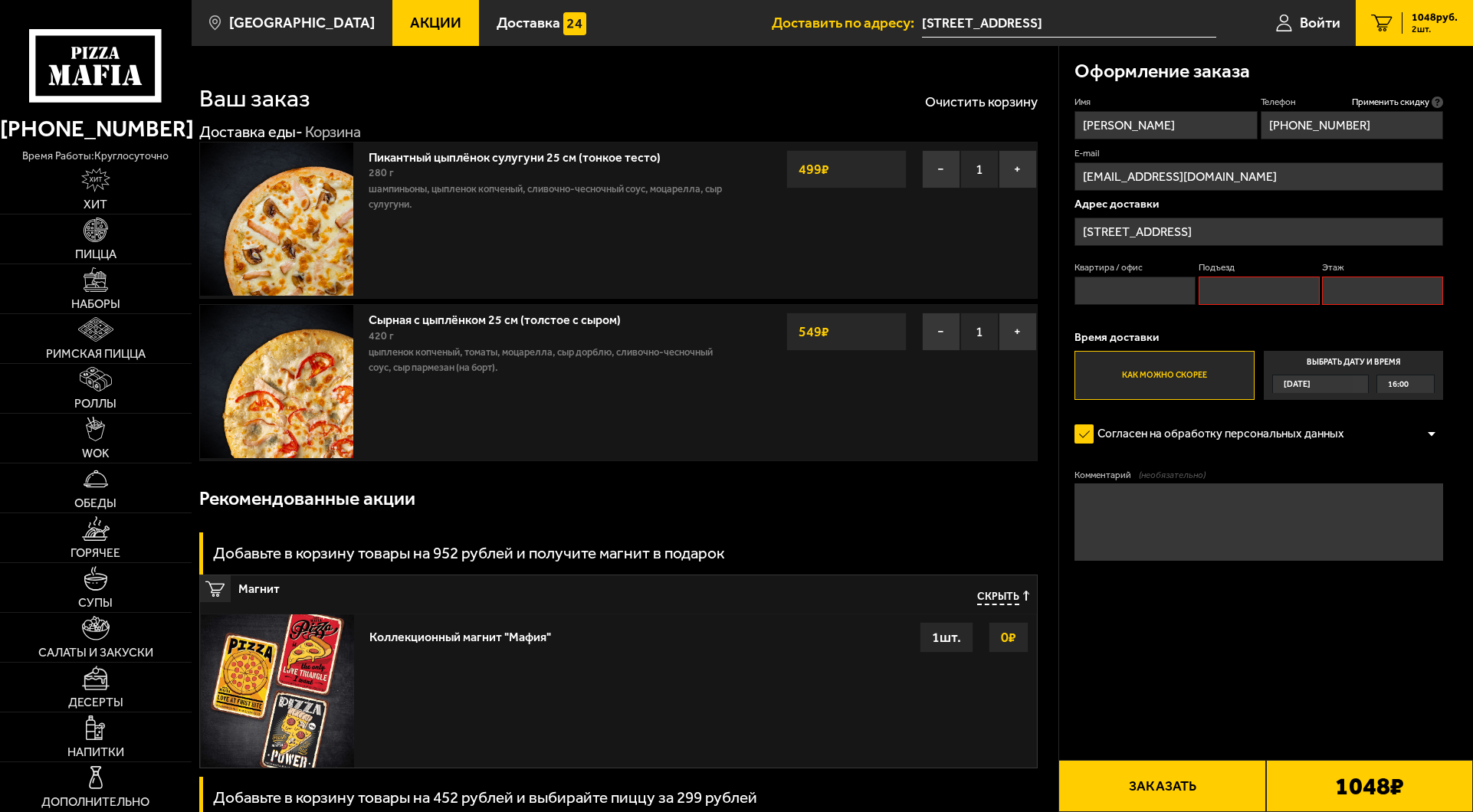
click at [1307, 228] on input "[STREET_ADDRESS]" at bounding box center [1260, 231] width 369 height 28
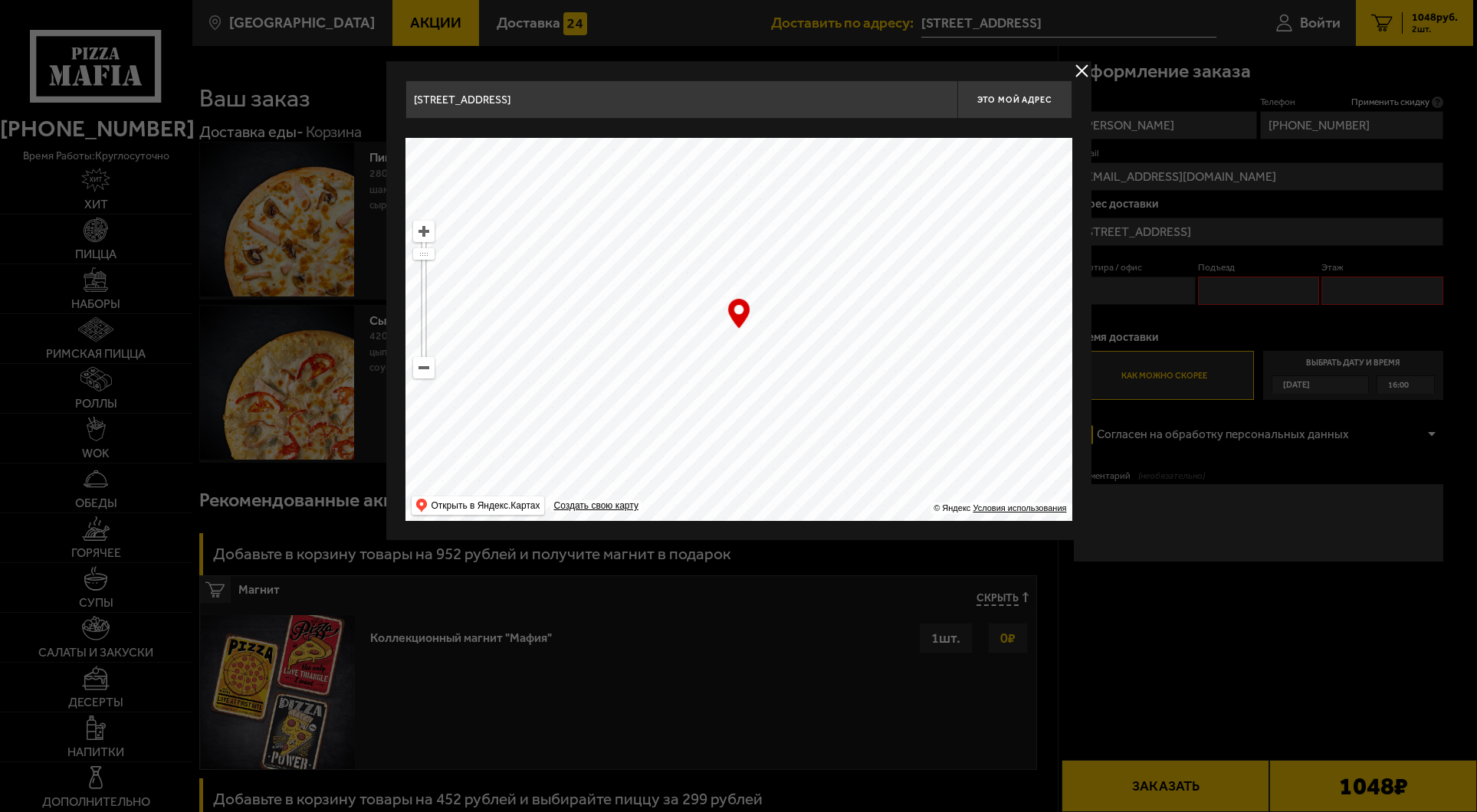
drag, startPoint x: 553, startPoint y: 92, endPoint x: 362, endPoint y: 89, distance: 191.0
click at [362, 89] on main "[GEOGRAPHIC_DATA] Все Акции Доставка Личный кабинет Акции Доставка Доставить по…" at bounding box center [832, 814] width 1282 height 1629
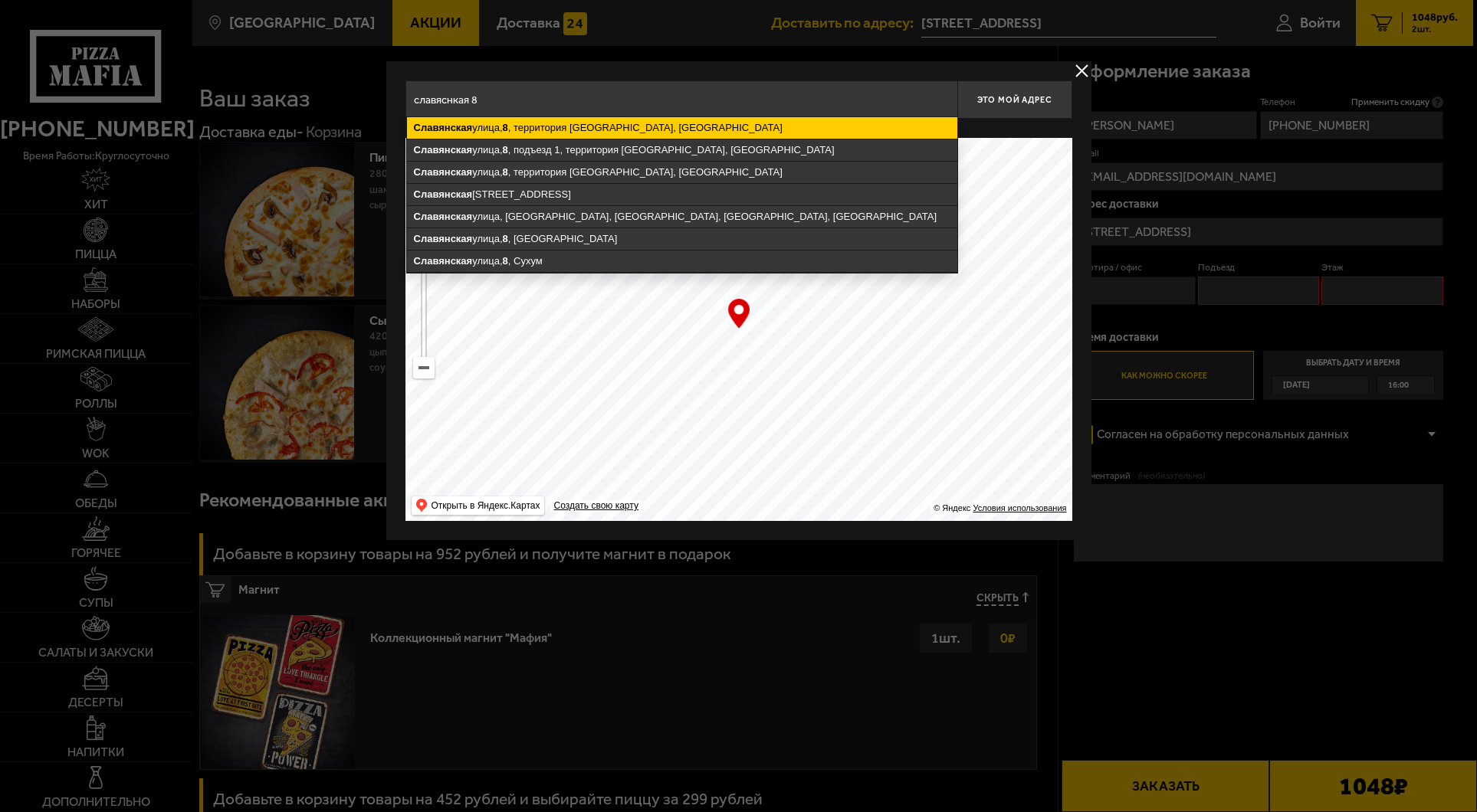
click at [584, 130] on ymaps "[STREET_ADDRESS]" at bounding box center [682, 127] width 550 height 21
type input "[STREET_ADDRESS]"
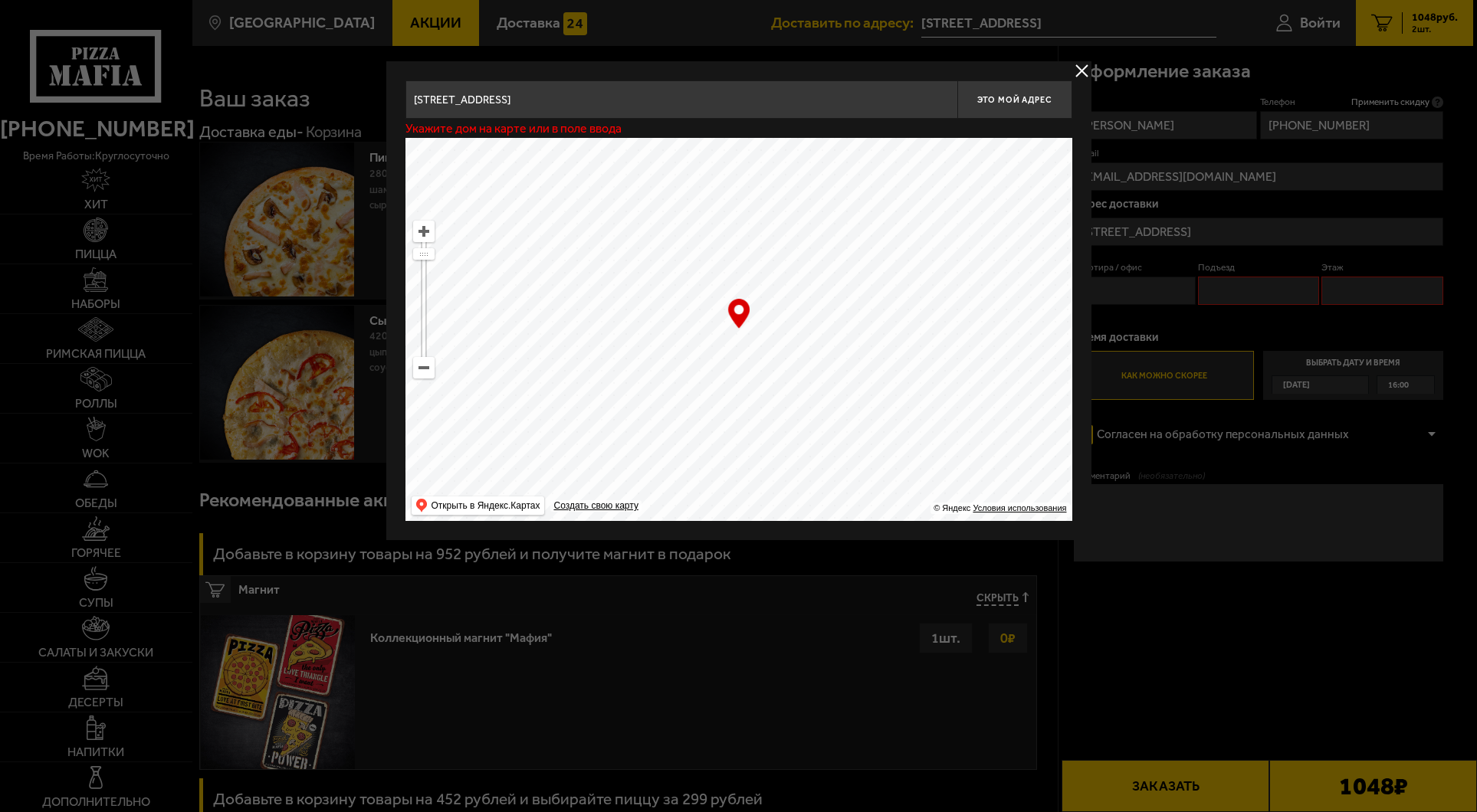
type input "территория [STREET_ADDRESS]"
click at [1003, 109] on button "Это мой адрес" at bounding box center [1015, 100] width 115 height 38
click at [1081, 69] on button "delivery type" at bounding box center [1082, 71] width 19 height 19
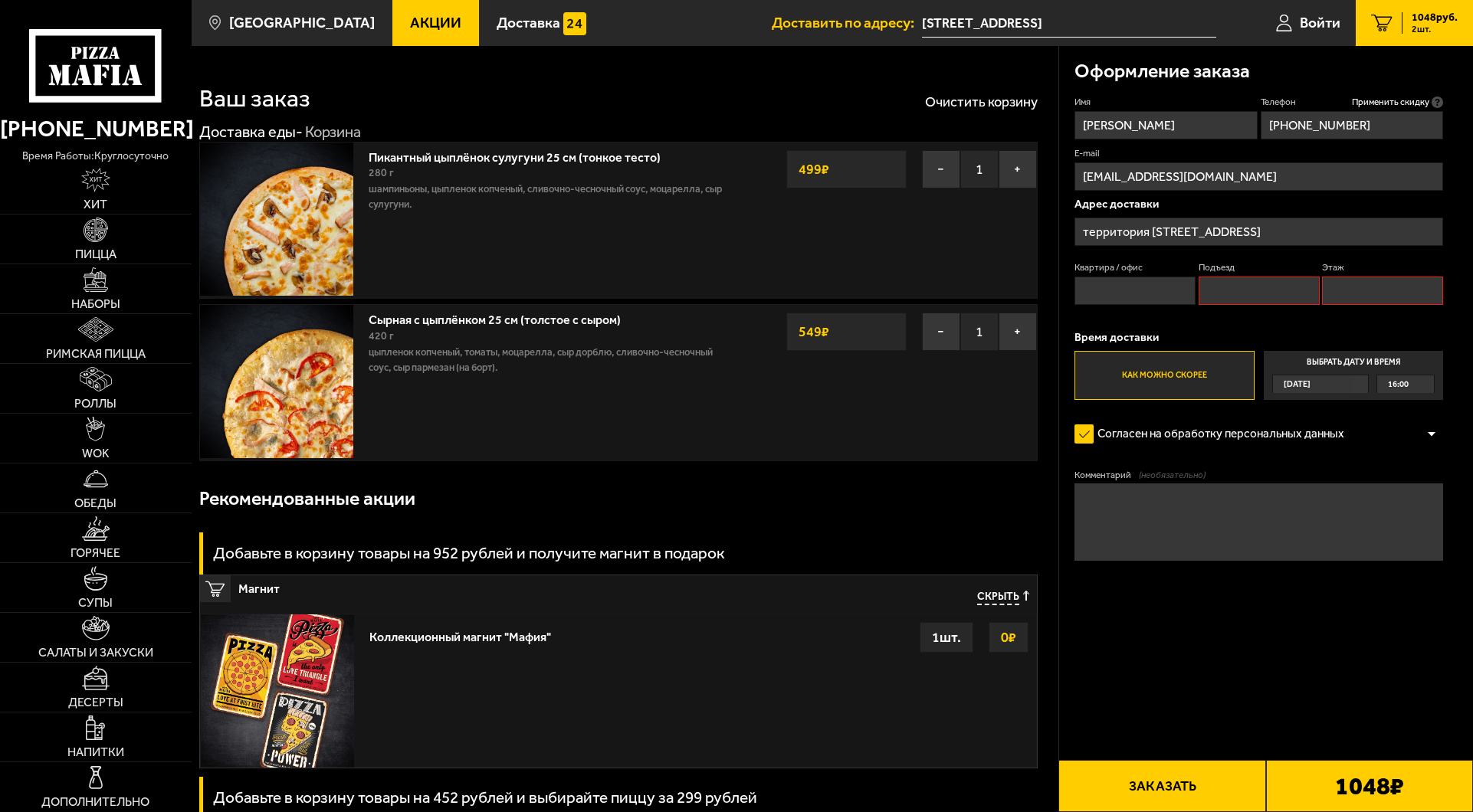
click at [1242, 207] on p "Адрес доставки" at bounding box center [1260, 204] width 369 height 12
click at [1311, 238] on input "территория [STREET_ADDRESS]" at bounding box center [1260, 231] width 369 height 28
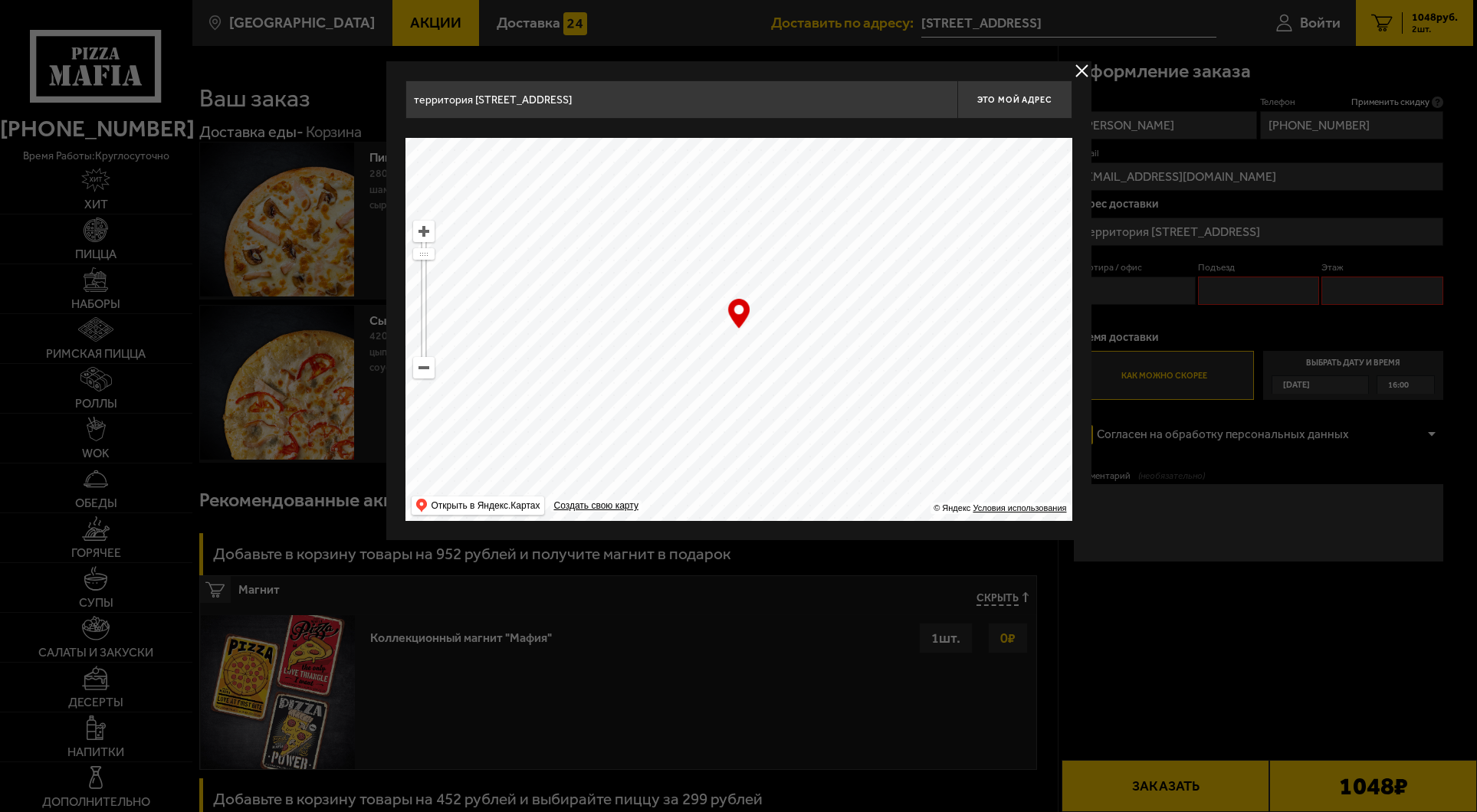
drag, startPoint x: 623, startPoint y: 100, endPoint x: 299, endPoint y: 86, distance: 324.3
click at [299, 86] on main "[GEOGRAPHIC_DATA] Все Акции Доставка Личный кабинет Акции Доставка Доставить по…" at bounding box center [832, 814] width 1282 height 1629
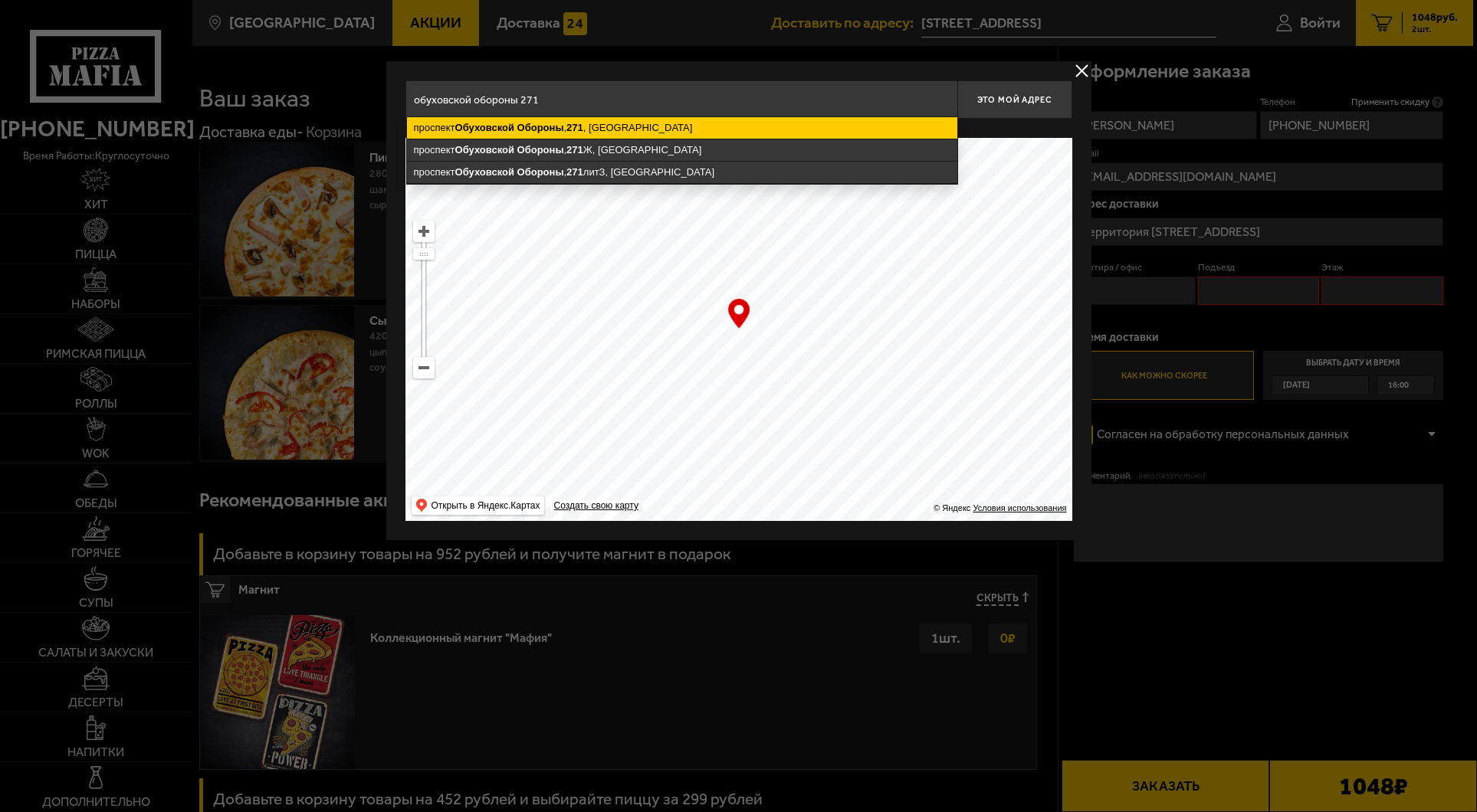
click at [520, 130] on ymaps "Обороны" at bounding box center [541, 127] width 47 height 12
type input "[STREET_ADDRESS]"
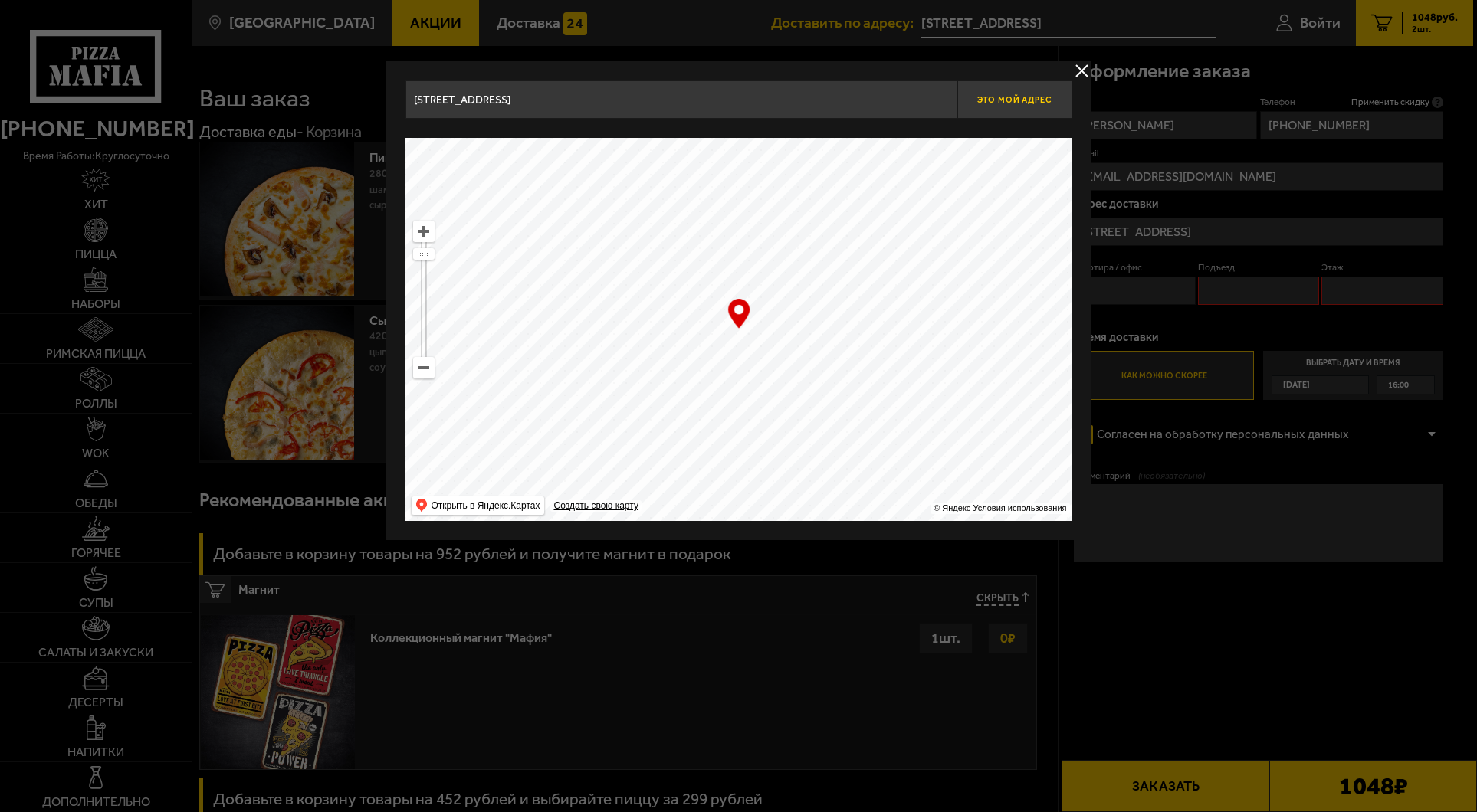
click at [1008, 98] on span "Это мой адрес" at bounding box center [1014, 100] width 74 height 10
click at [1079, 71] on button "delivery type" at bounding box center [1082, 71] width 19 height 19
